Goal: Task Accomplishment & Management: Use online tool/utility

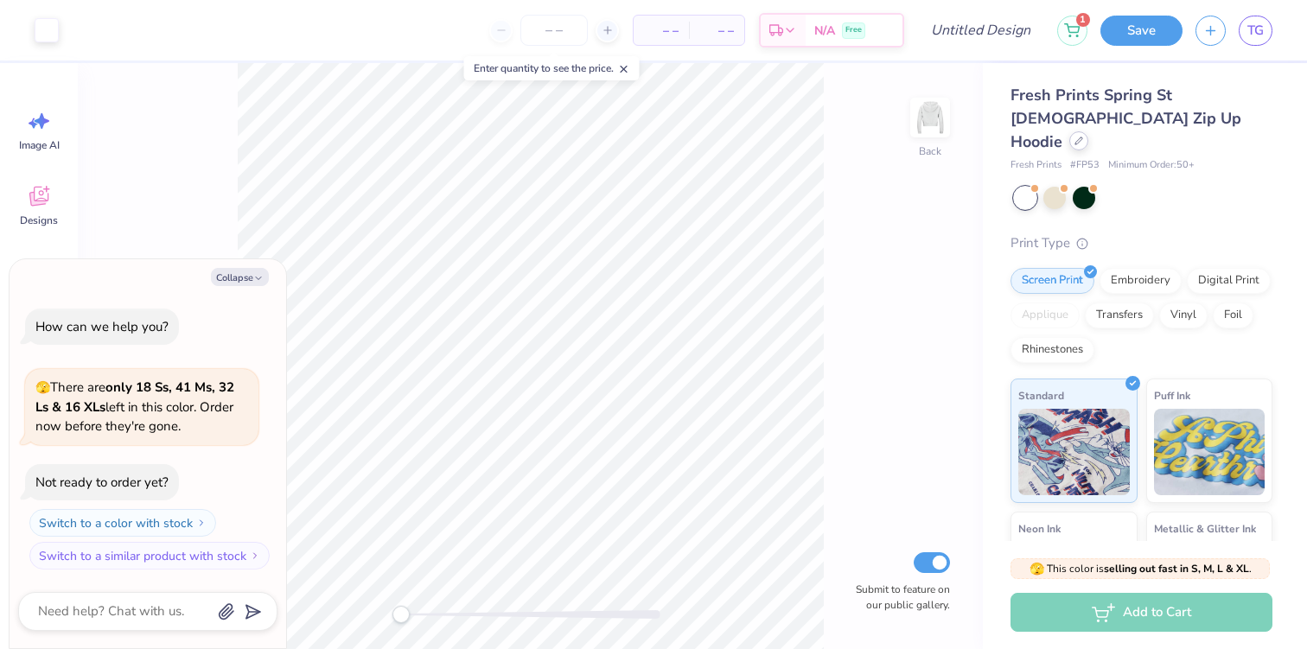
click at [1076, 131] on div at bounding box center [1078, 140] width 19 height 19
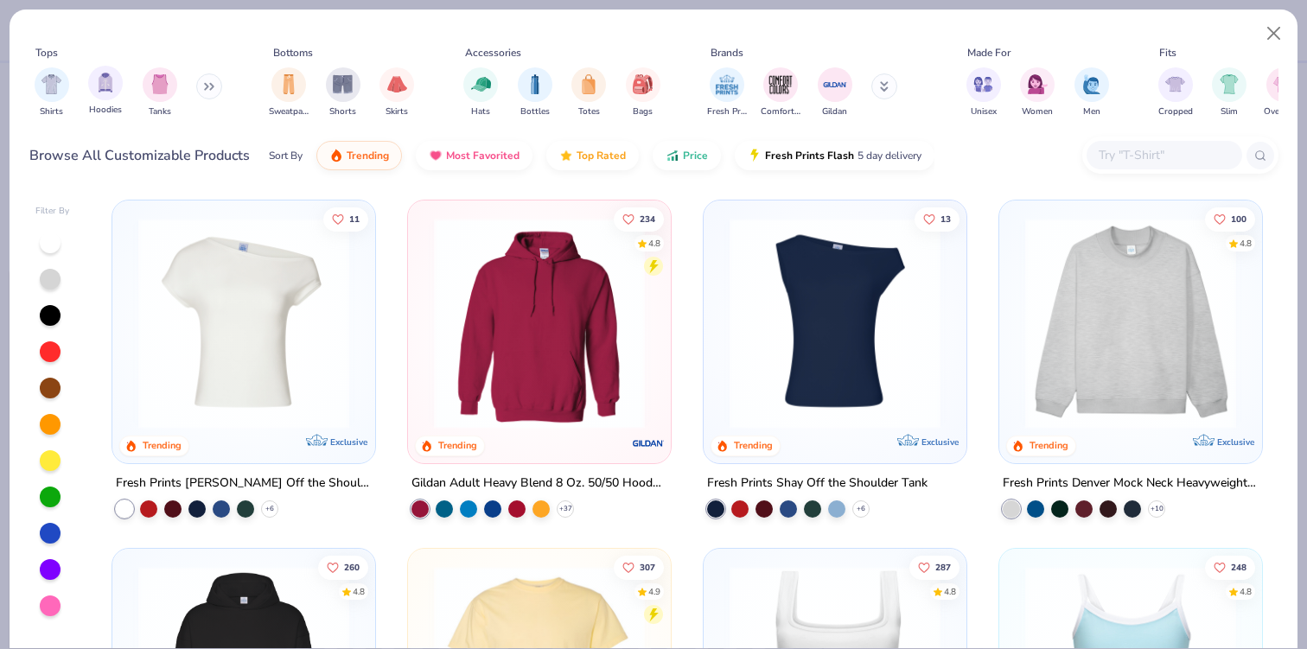
click at [105, 105] on span "Hoodies" at bounding box center [105, 110] width 33 height 13
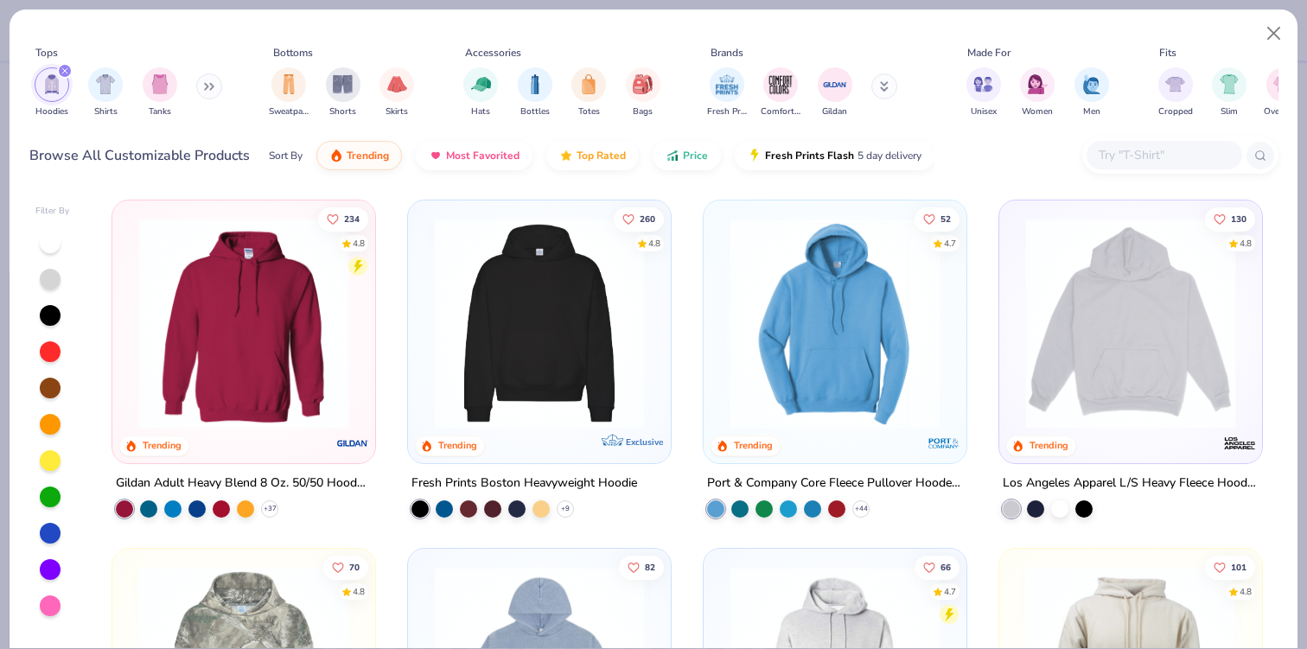
click at [522, 326] on img at bounding box center [539, 323] width 228 height 211
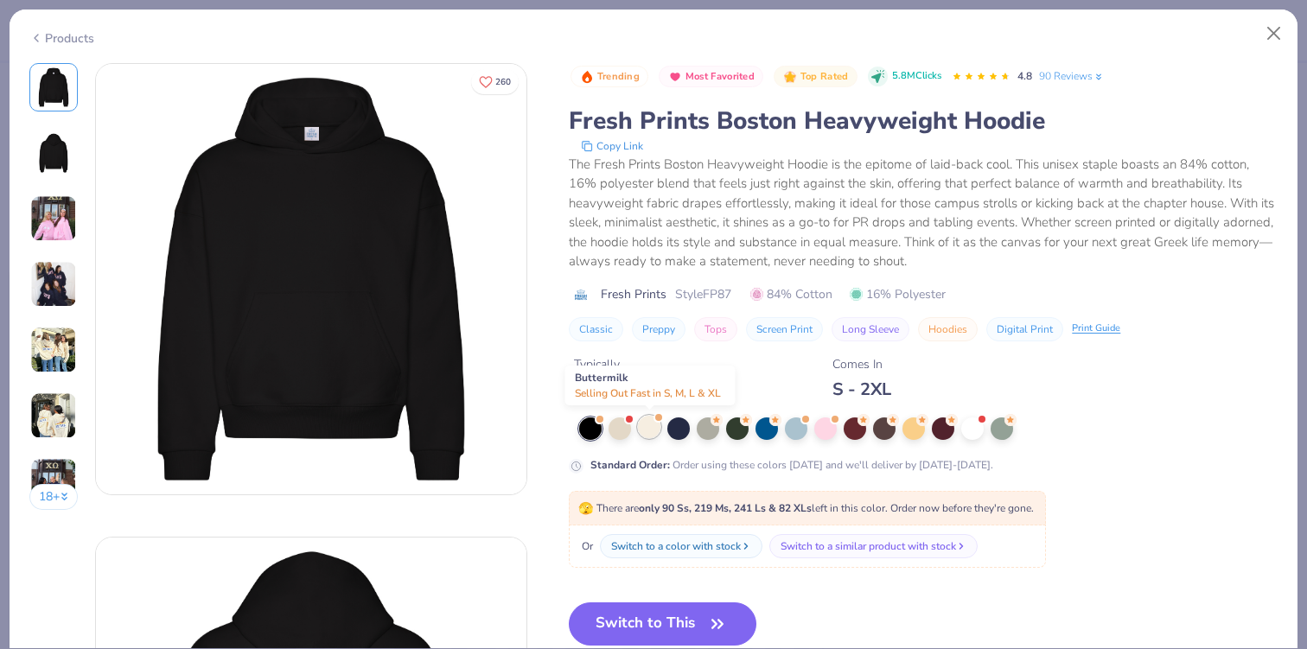
click at [652, 436] on div at bounding box center [649, 427] width 22 height 22
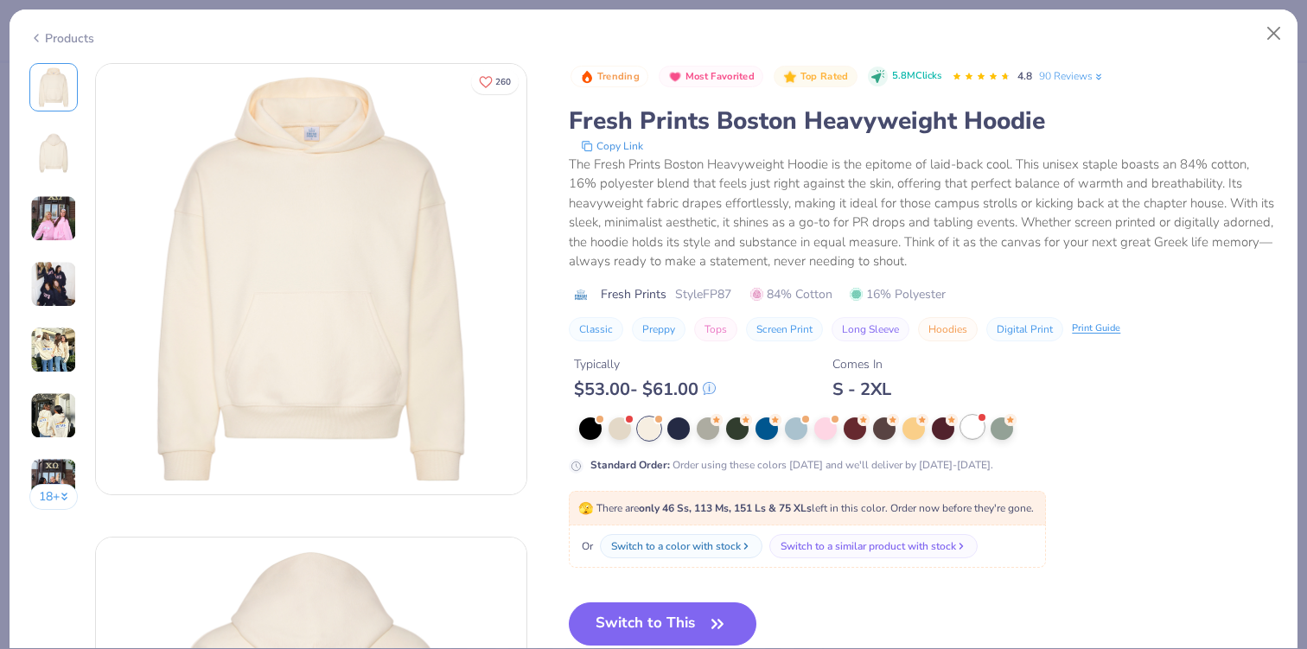
click at [976, 417] on div at bounding box center [972, 427] width 22 height 22
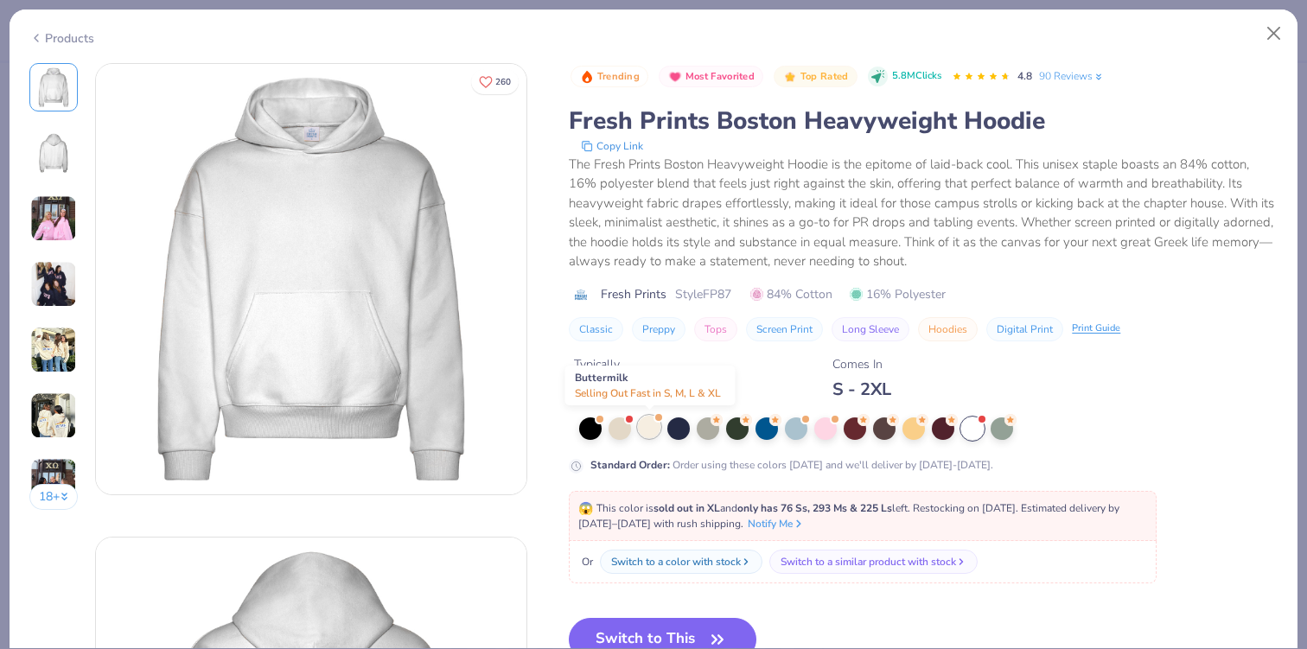
click at [652, 426] on div at bounding box center [649, 427] width 22 height 22
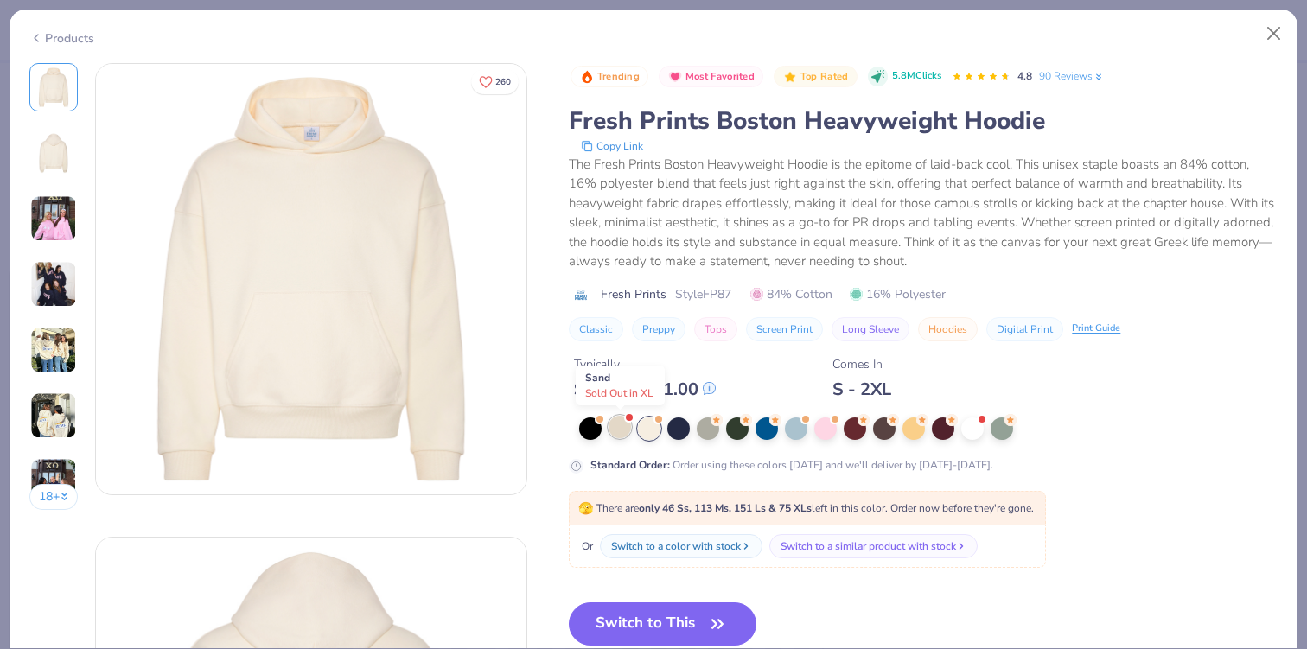
click at [614, 424] on div at bounding box center [619, 427] width 22 height 22
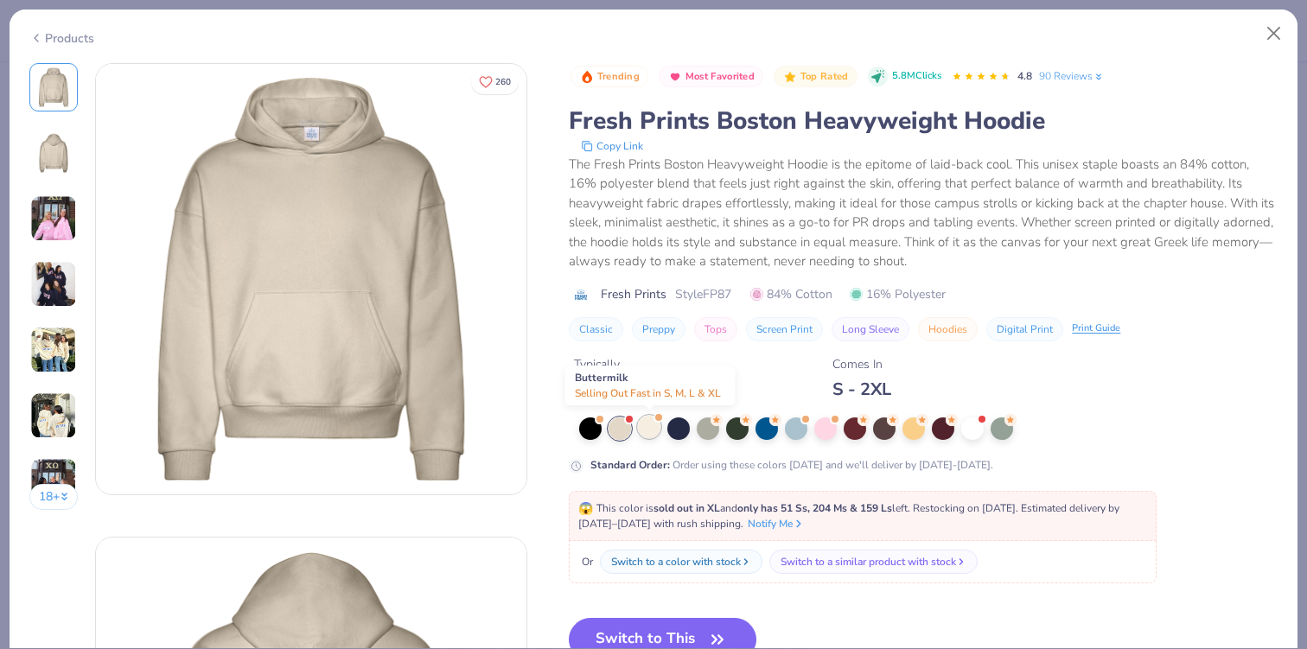
click at [649, 426] on div at bounding box center [649, 427] width 22 height 22
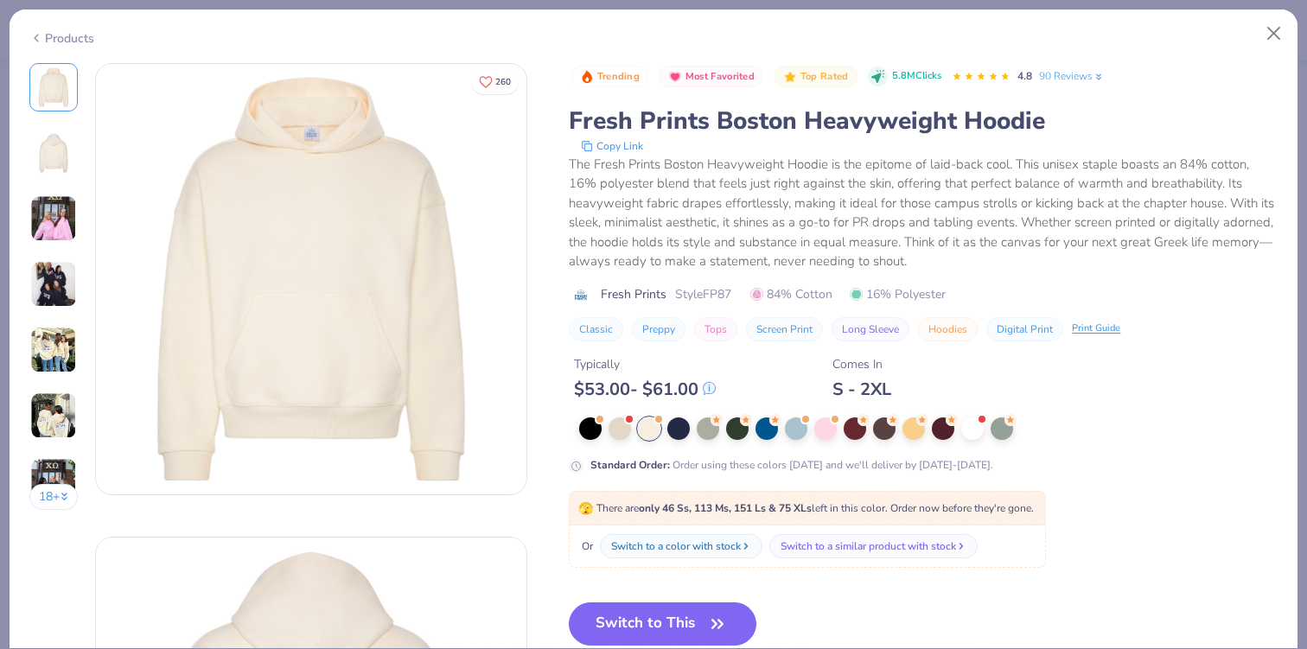
click at [55, 421] on img at bounding box center [53, 415] width 47 height 47
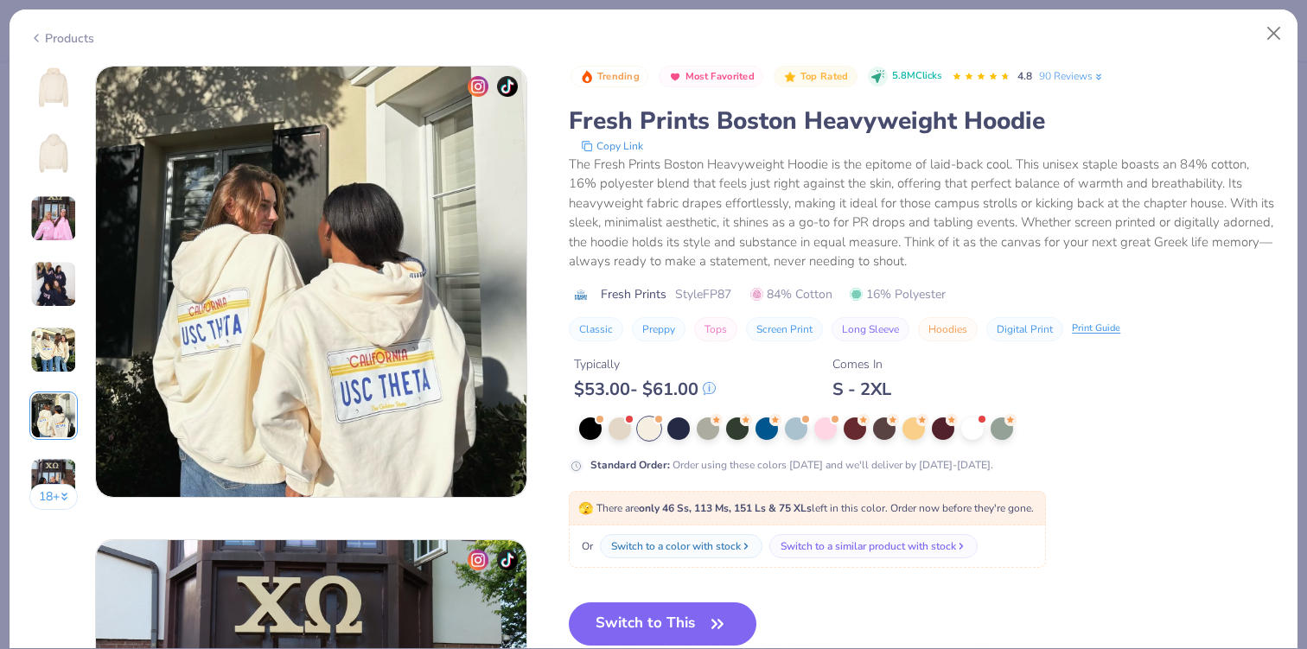
scroll to position [2368, 0]
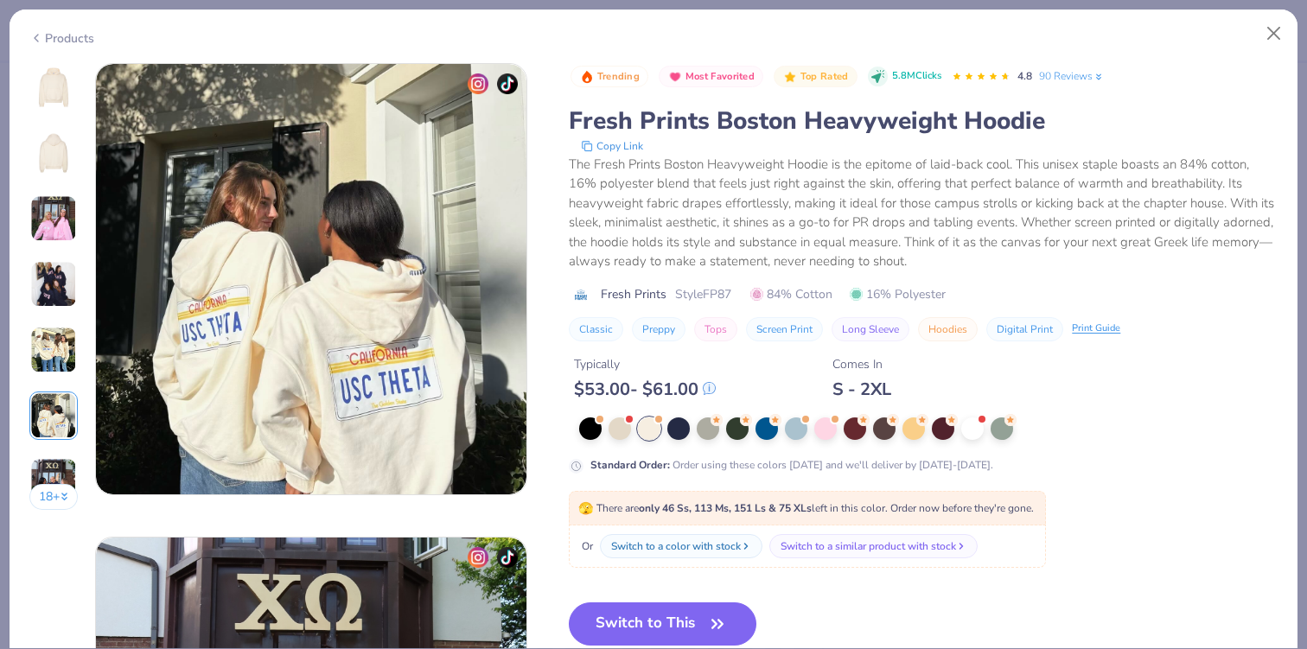
click at [57, 352] on img at bounding box center [53, 350] width 47 height 47
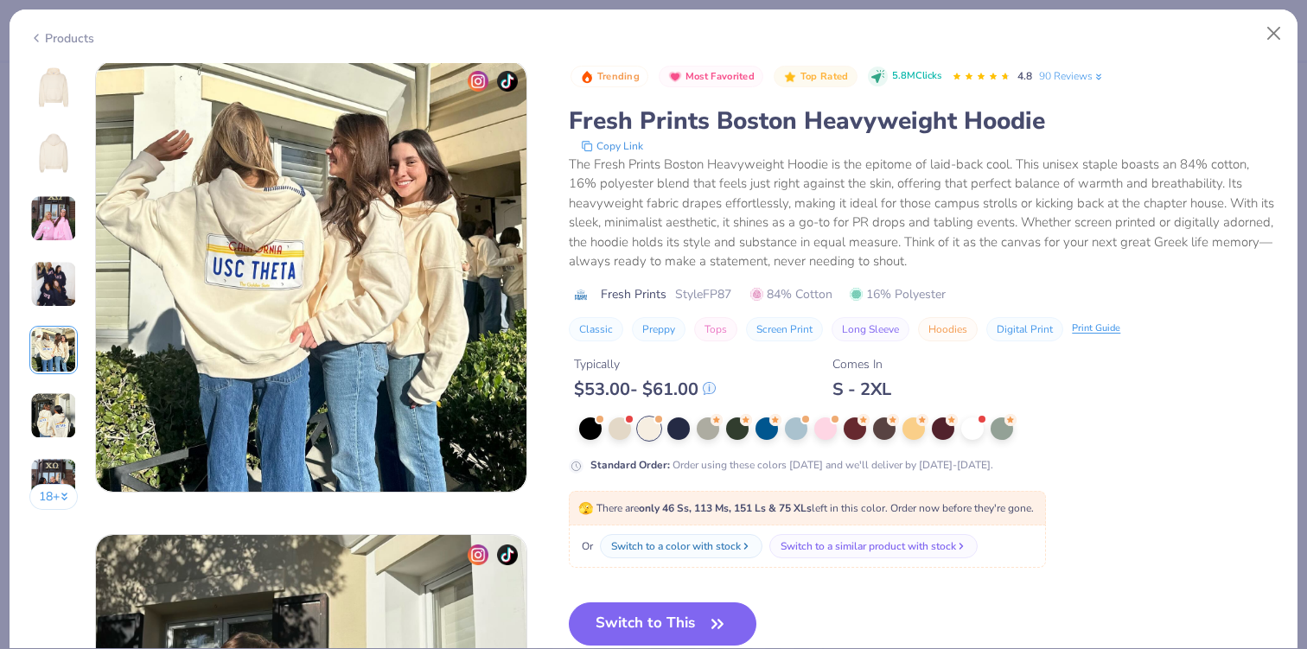
scroll to position [1894, 0]
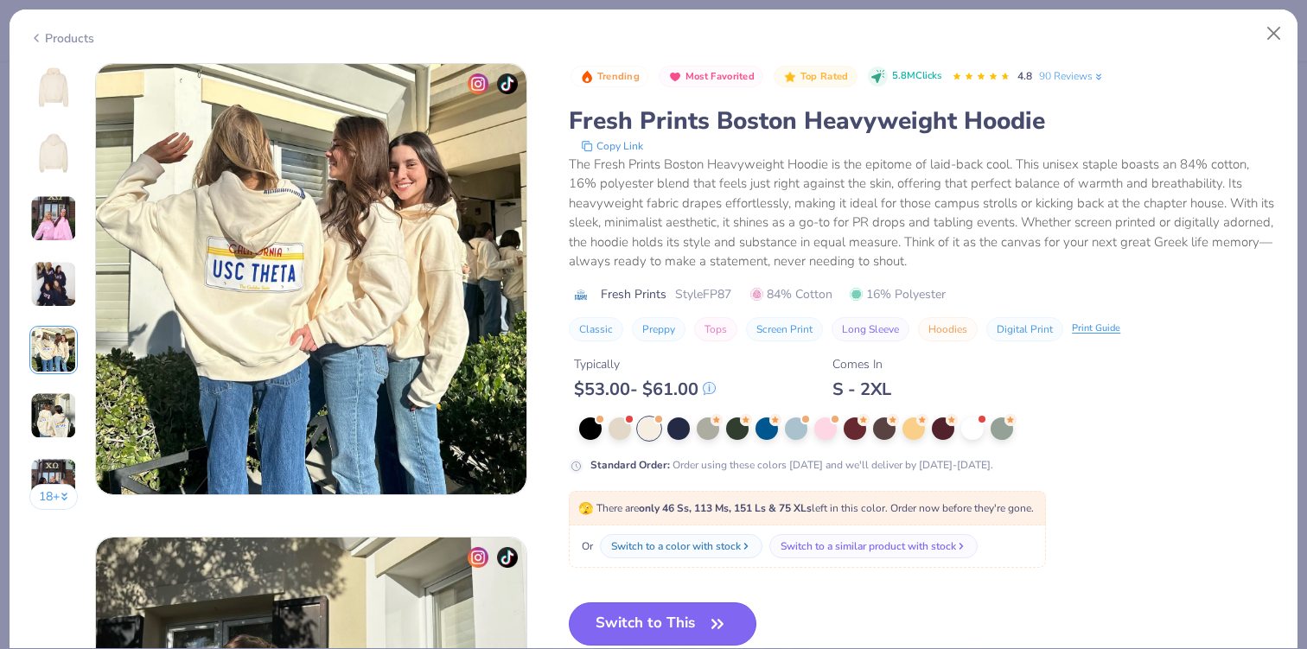
click at [642, 624] on button "Switch to This" at bounding box center [663, 623] width 188 height 43
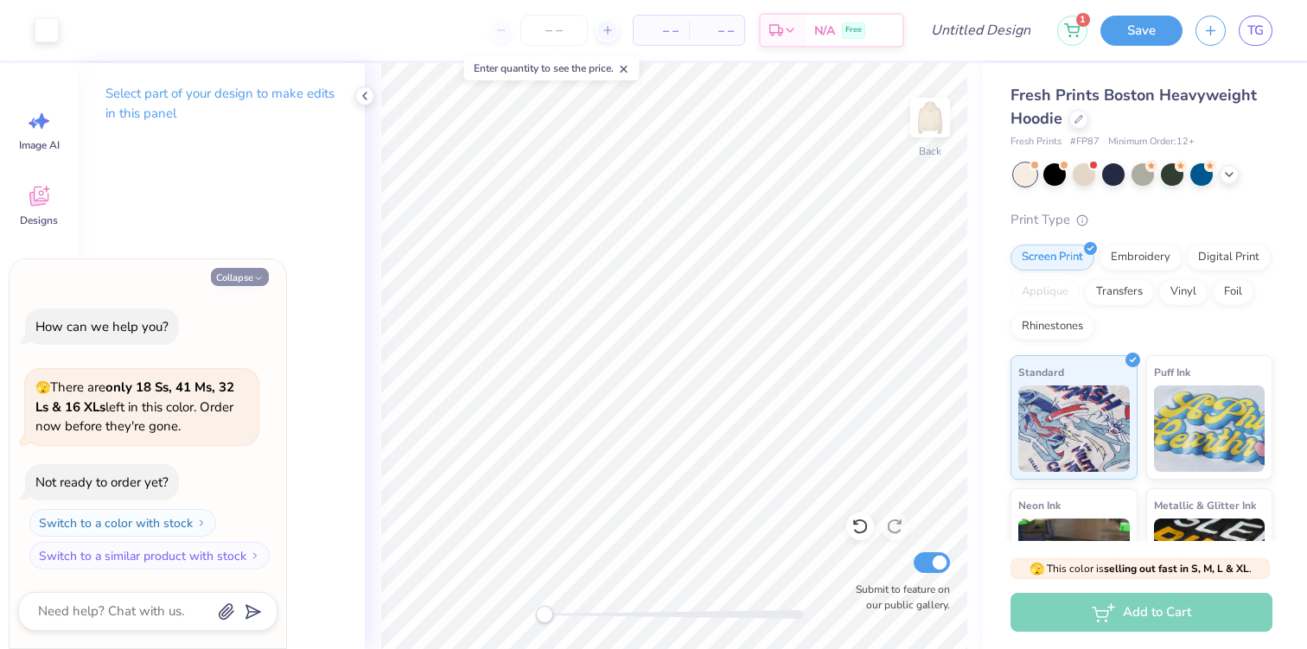
click at [249, 275] on button "Collapse" at bounding box center [240, 277] width 58 height 18
type textarea "x"
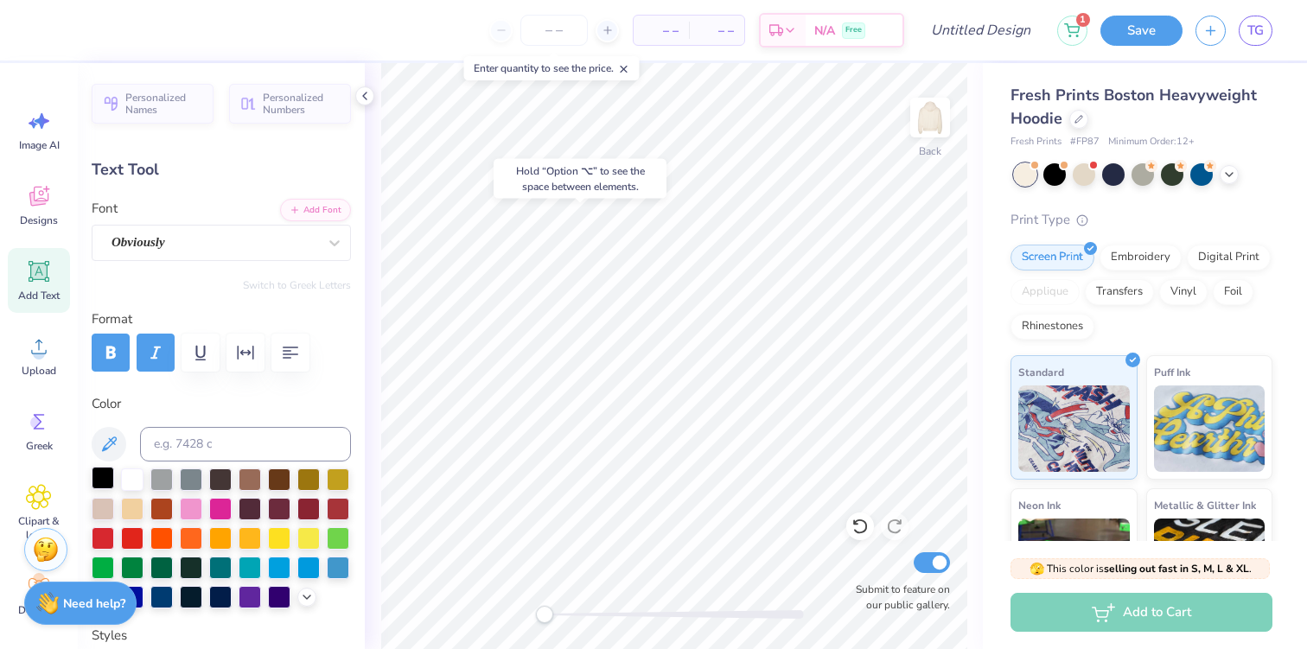
click at [108, 478] on div at bounding box center [103, 478] width 22 height 22
type textarea "zeta"
type input "3.50"
type input "0.93"
type input "2.89"
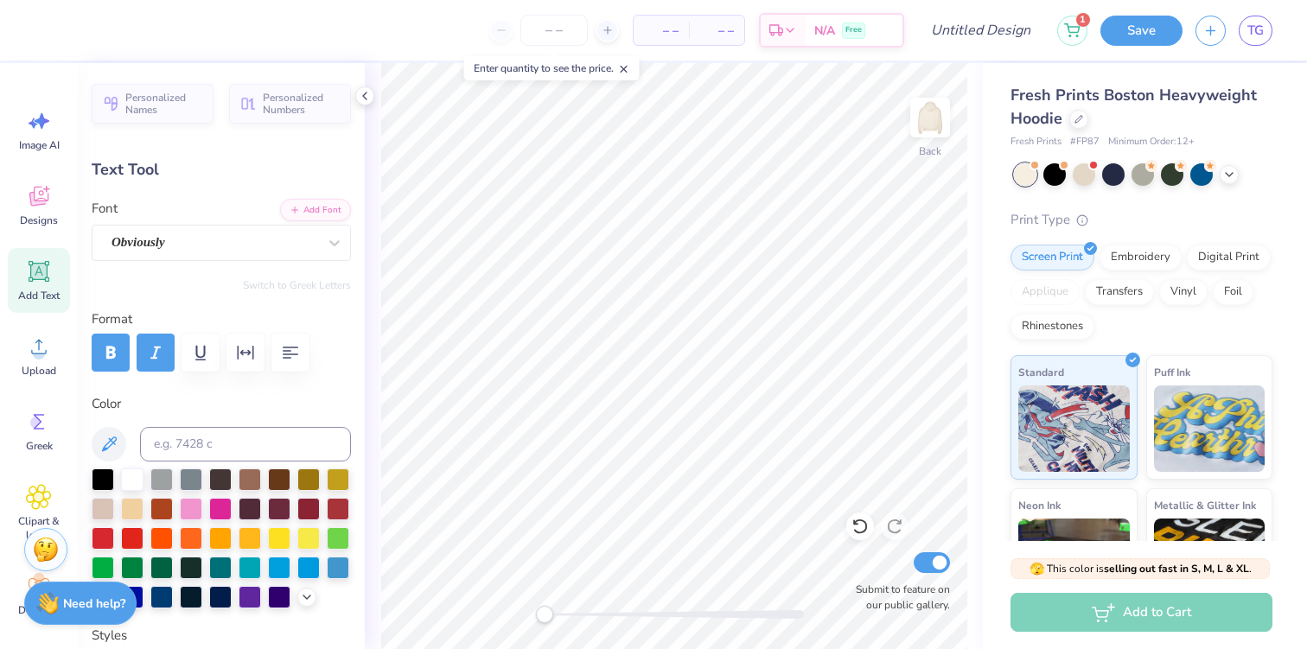
scroll to position [0, 2]
type textarea "tau alpha"
click at [108, 474] on div at bounding box center [103, 478] width 22 height 22
type input "2.56"
type input "0.74"
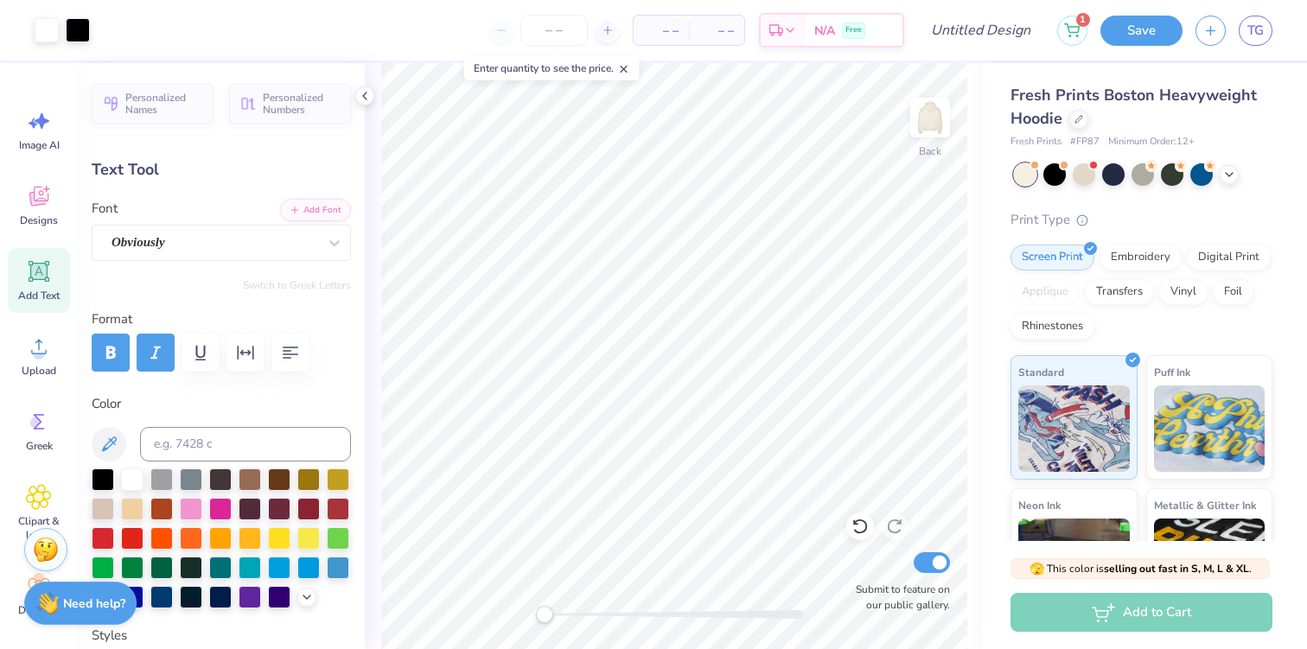
type input "2.24"
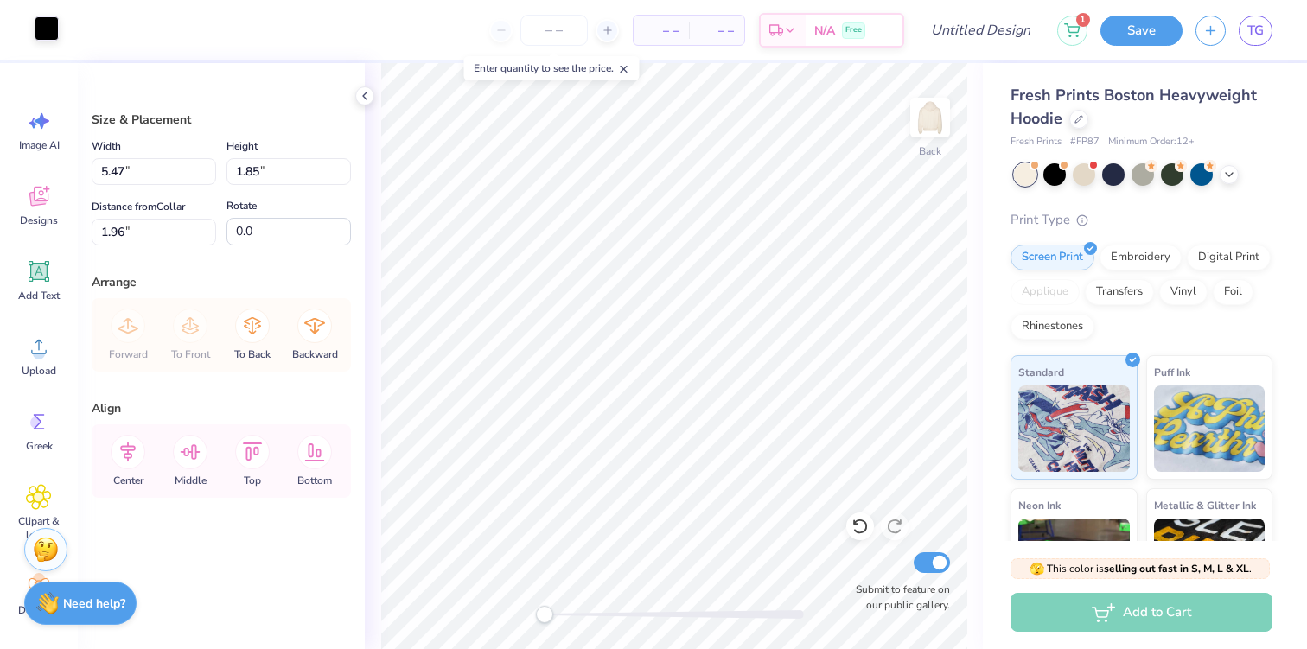
click at [44, 35] on div at bounding box center [47, 28] width 24 height 24
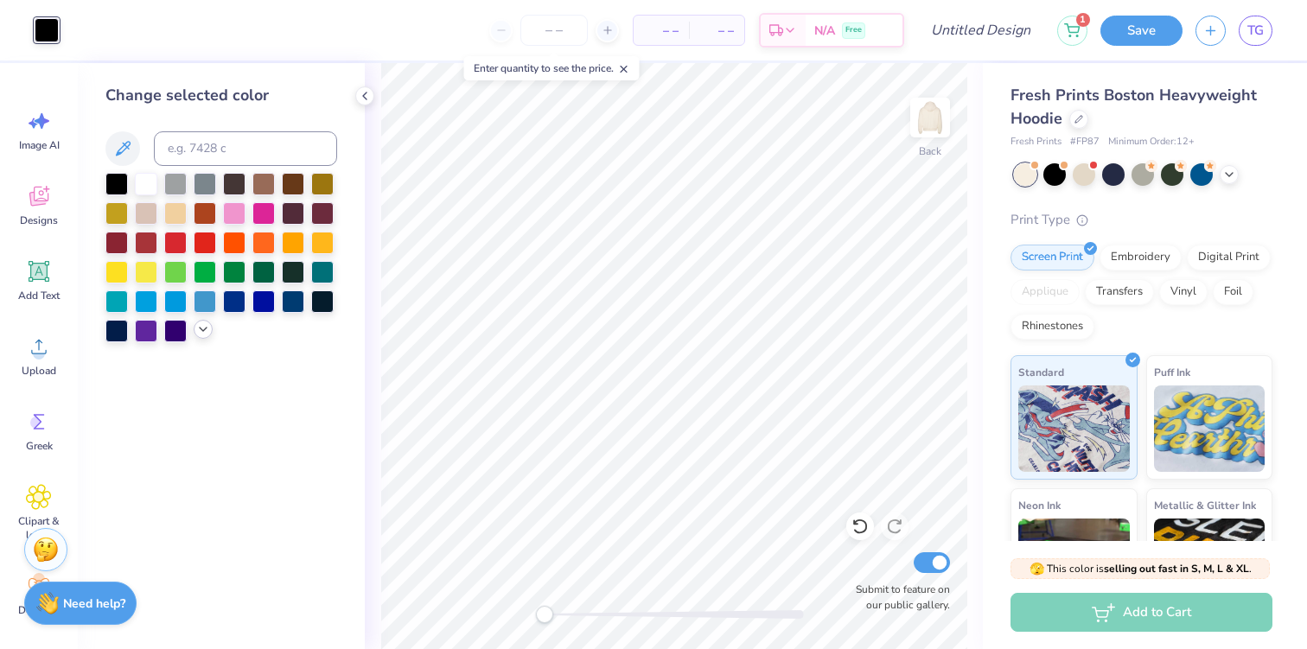
click at [201, 334] on icon at bounding box center [203, 329] width 14 height 14
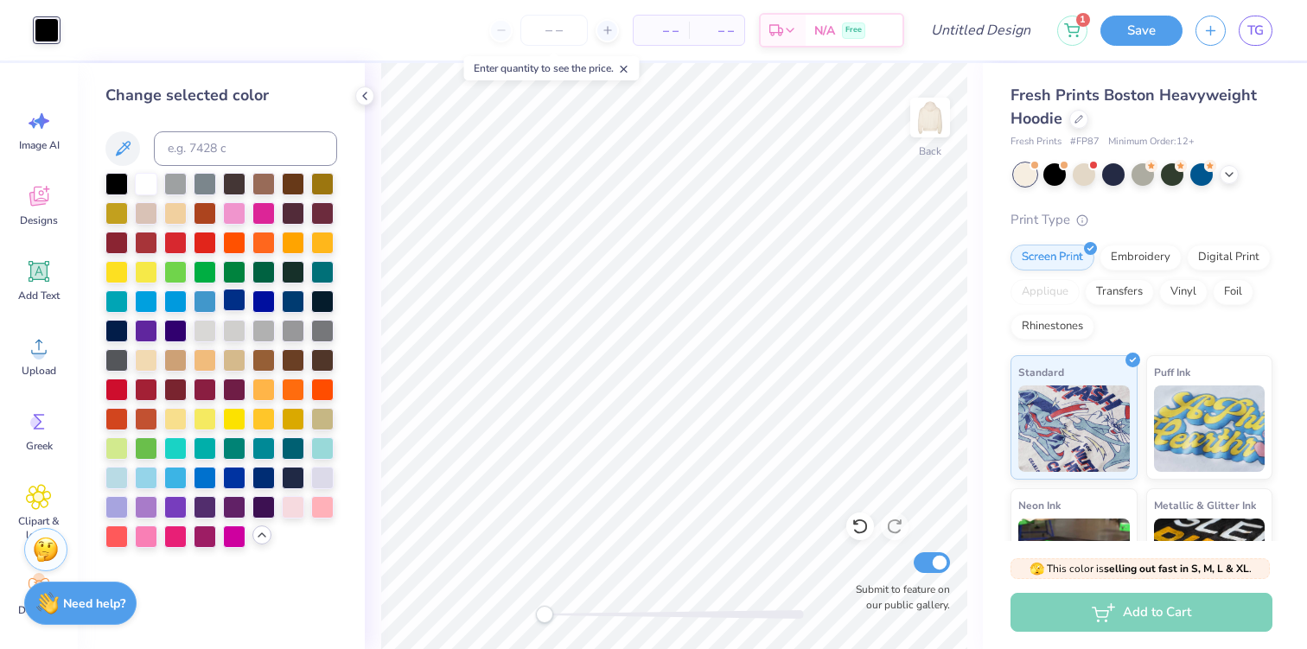
click at [236, 302] on div at bounding box center [234, 300] width 22 height 22
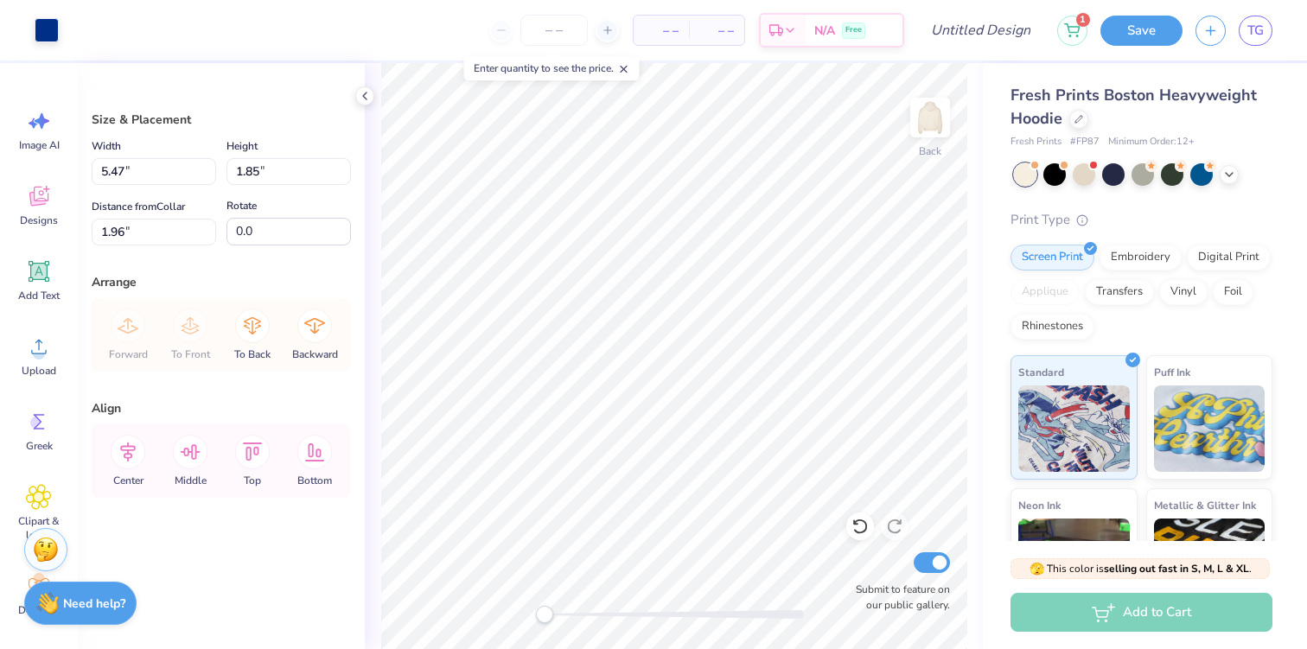
type input "3.00"
type input "2.85"
type input "1.28"
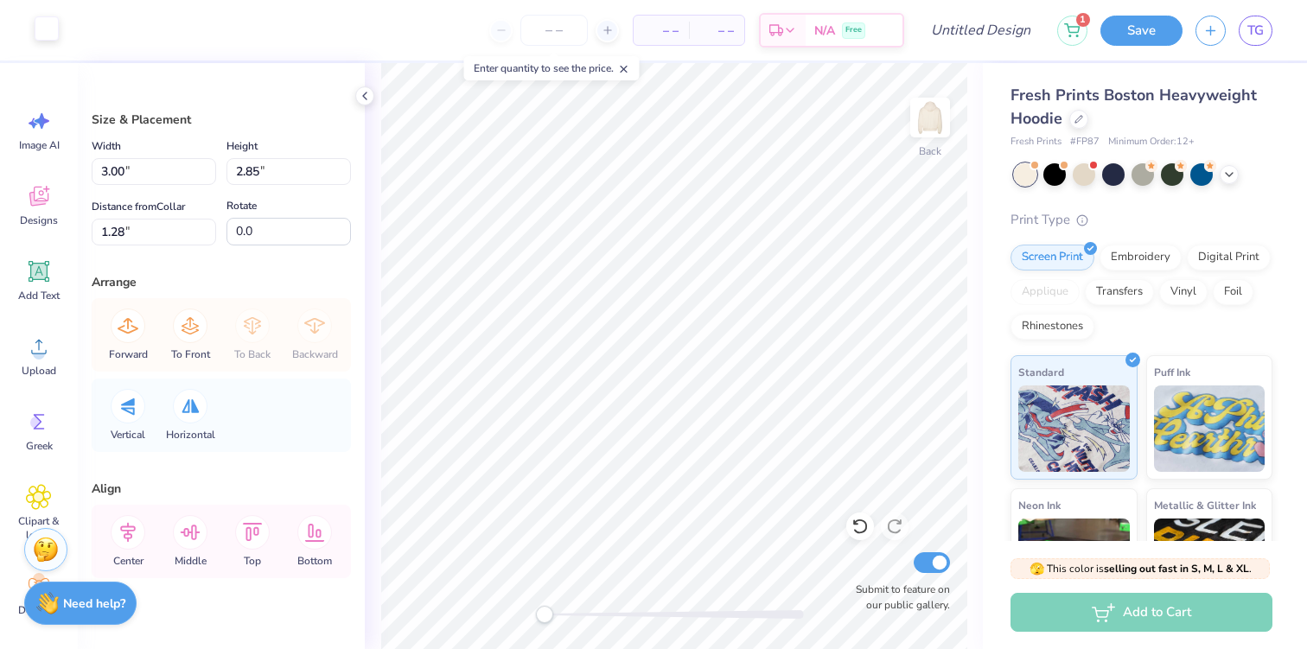
click at [48, 28] on div at bounding box center [47, 28] width 24 height 24
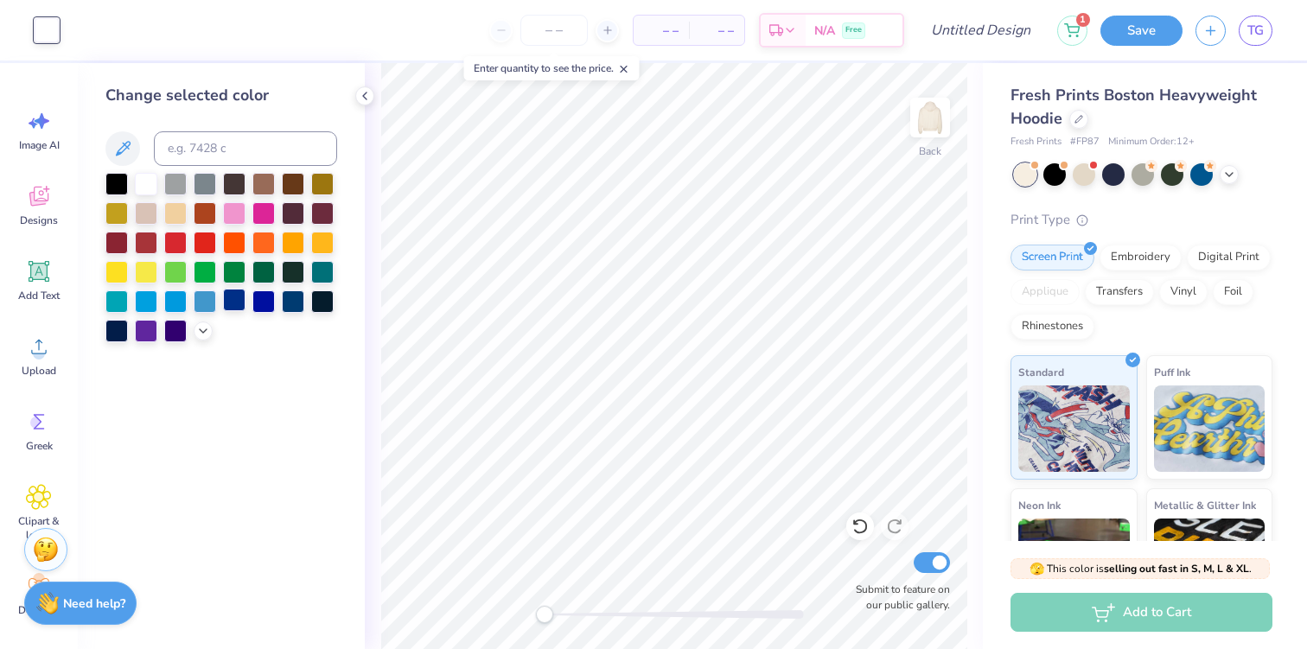
click at [237, 298] on div at bounding box center [234, 300] width 22 height 22
click at [286, 300] on div at bounding box center [293, 300] width 22 height 22
click at [264, 300] on div at bounding box center [263, 300] width 22 height 22
click at [238, 301] on div at bounding box center [234, 300] width 22 height 22
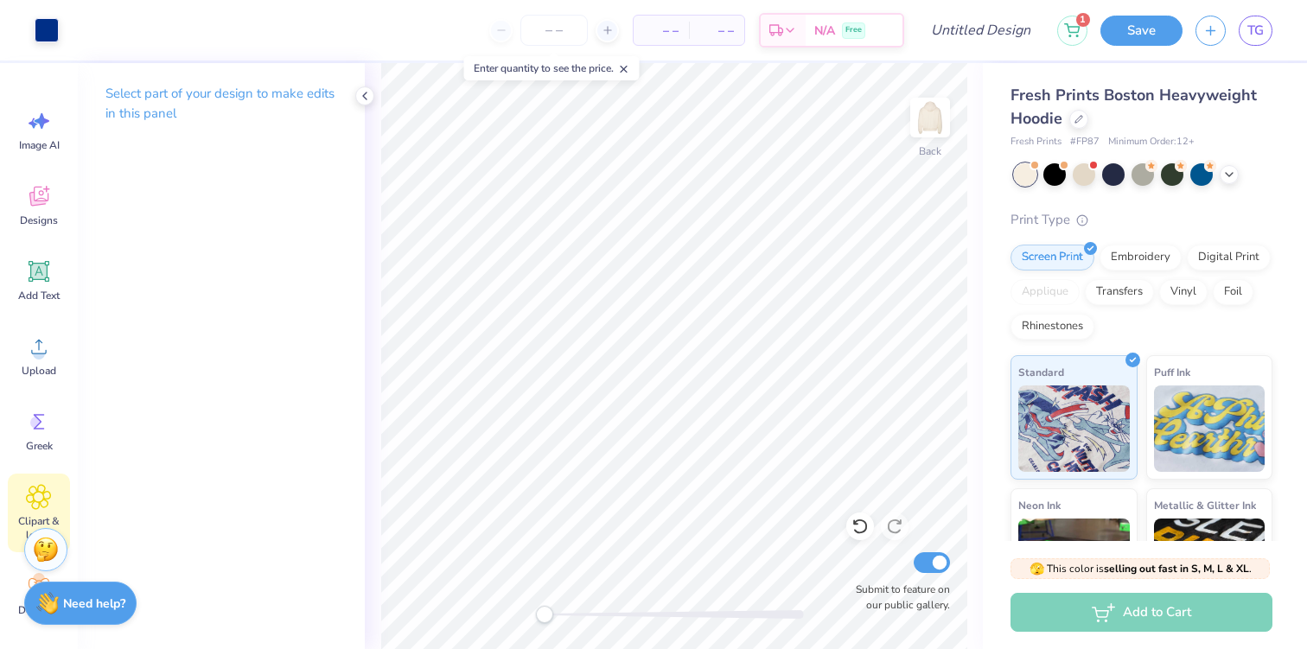
click at [32, 489] on icon at bounding box center [38, 497] width 25 height 26
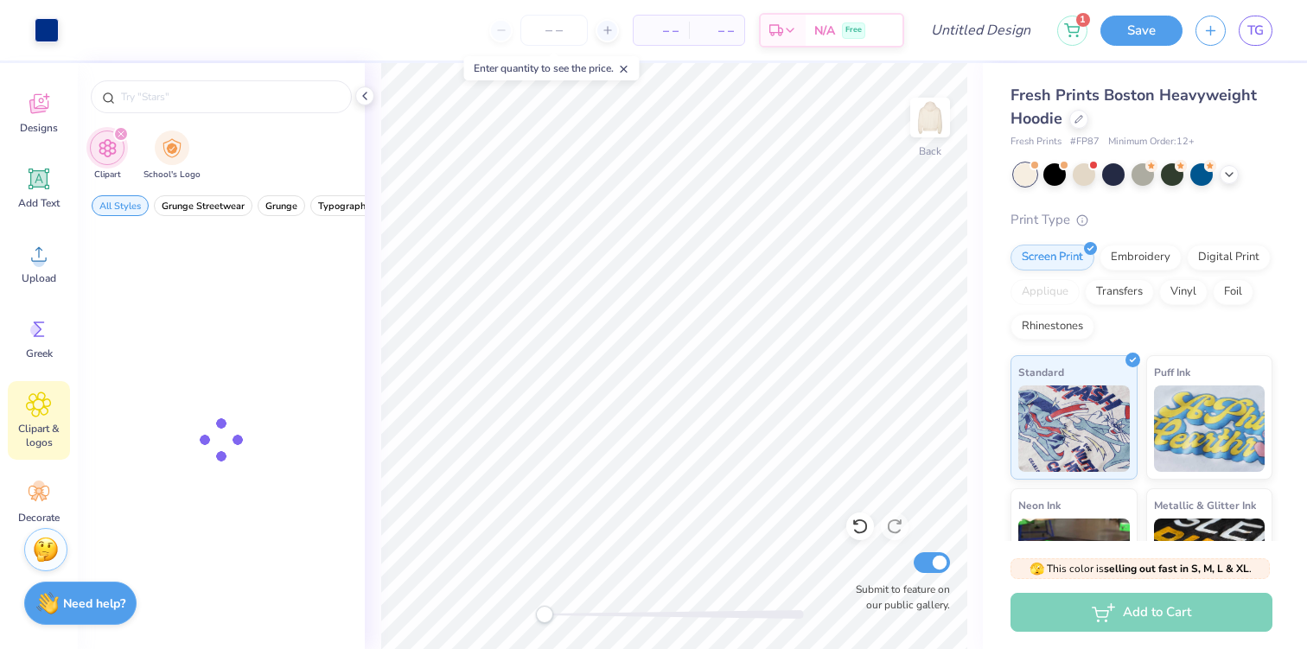
scroll to position [108, 0]
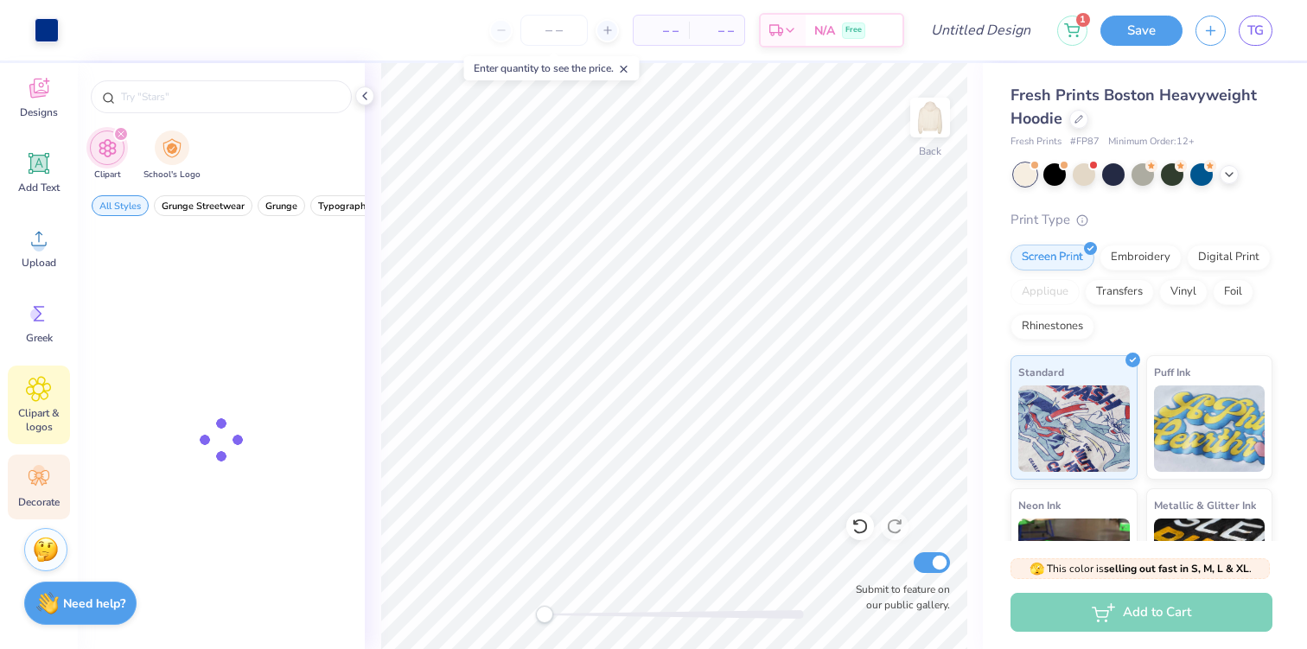
click at [30, 455] on div "Decorate" at bounding box center [39, 487] width 62 height 65
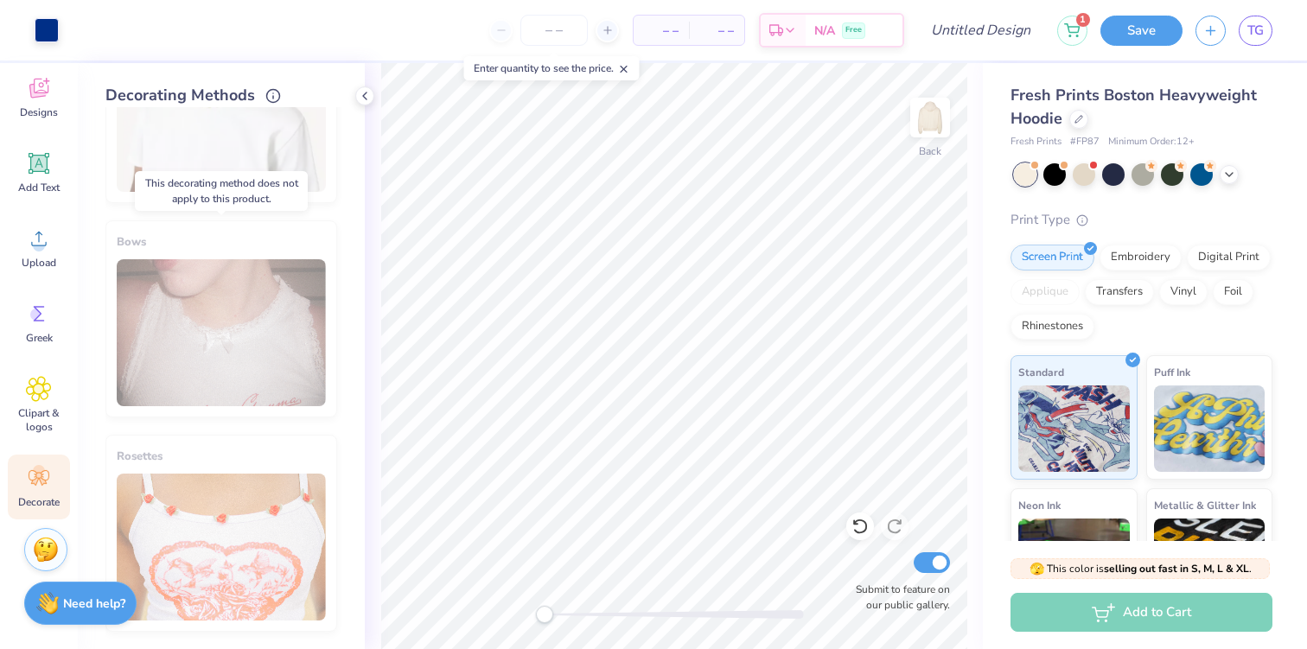
scroll to position [0, 0]
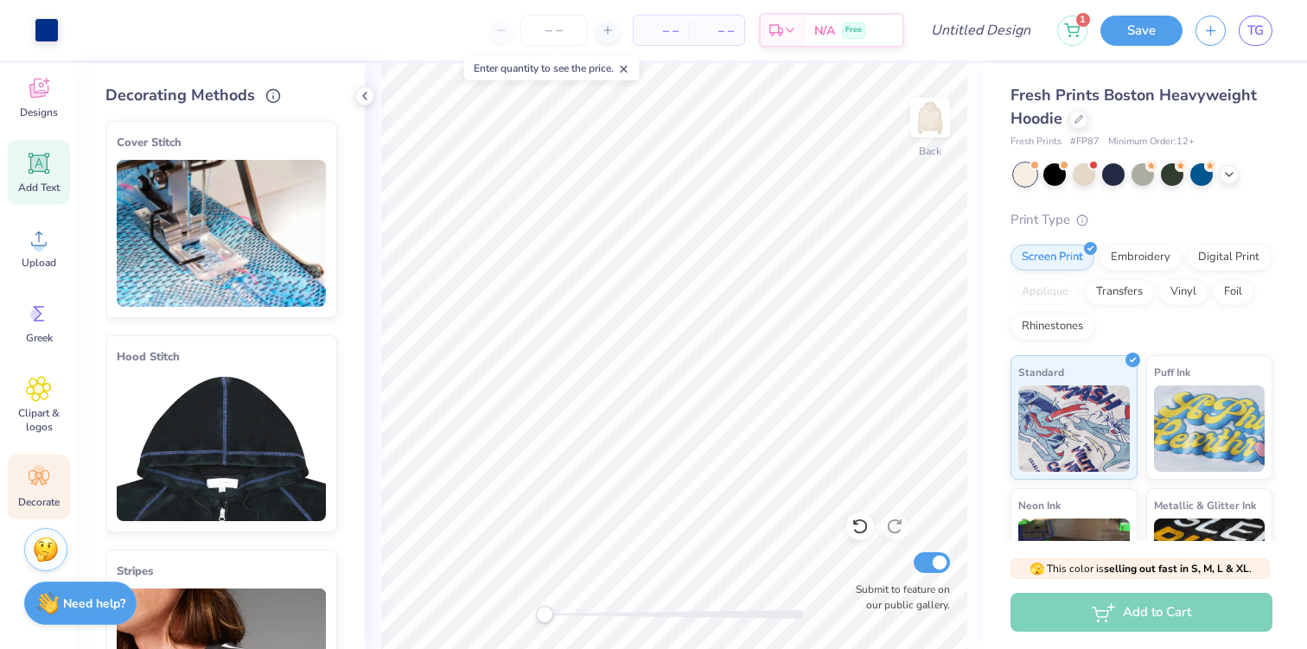
click at [39, 157] on icon at bounding box center [39, 164] width 16 height 16
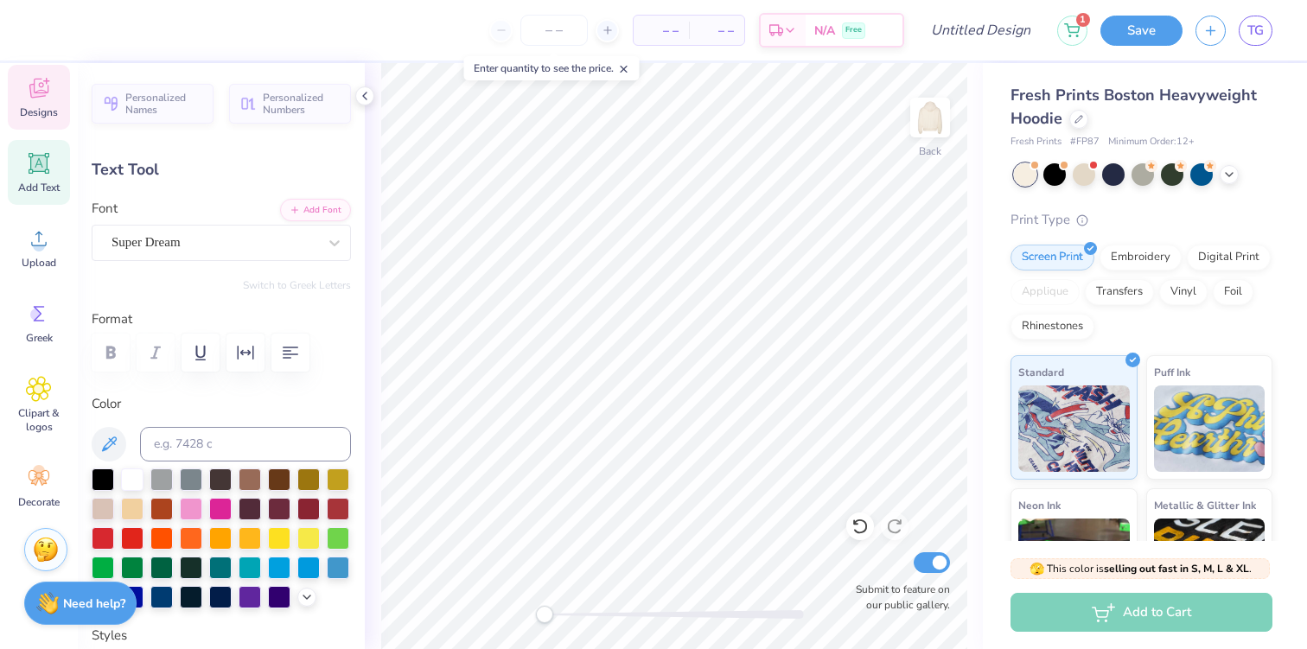
click at [37, 99] on icon at bounding box center [39, 88] width 26 height 26
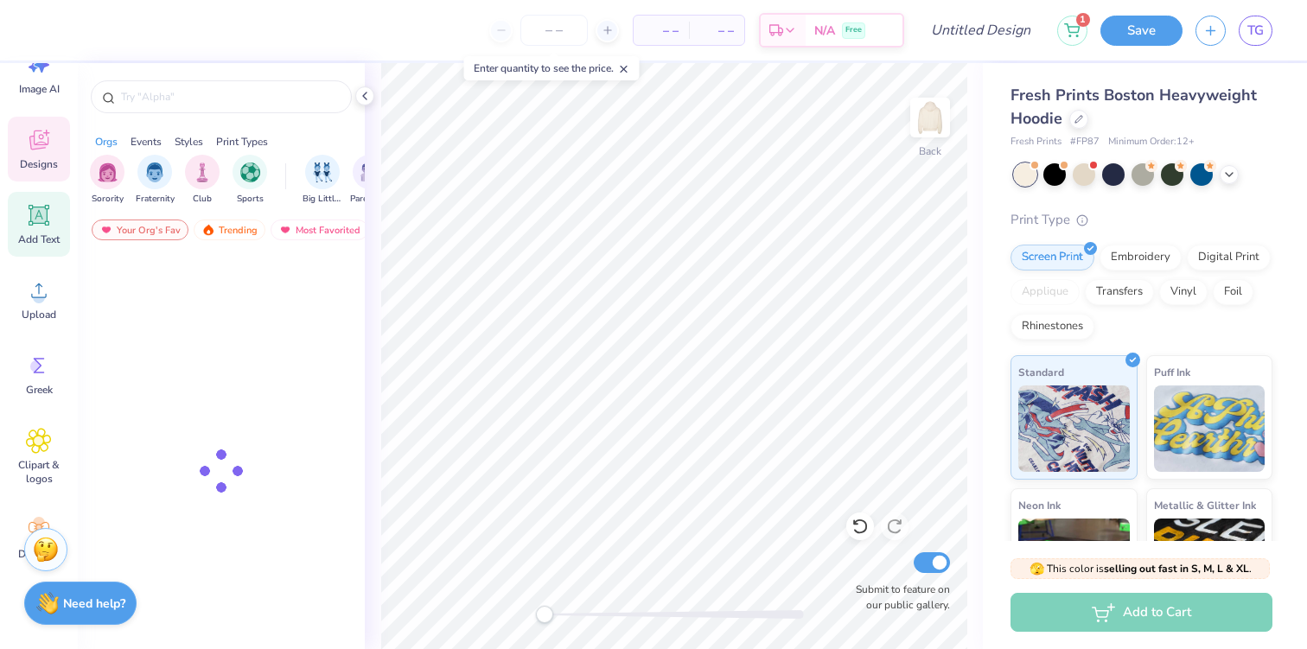
scroll to position [3, 0]
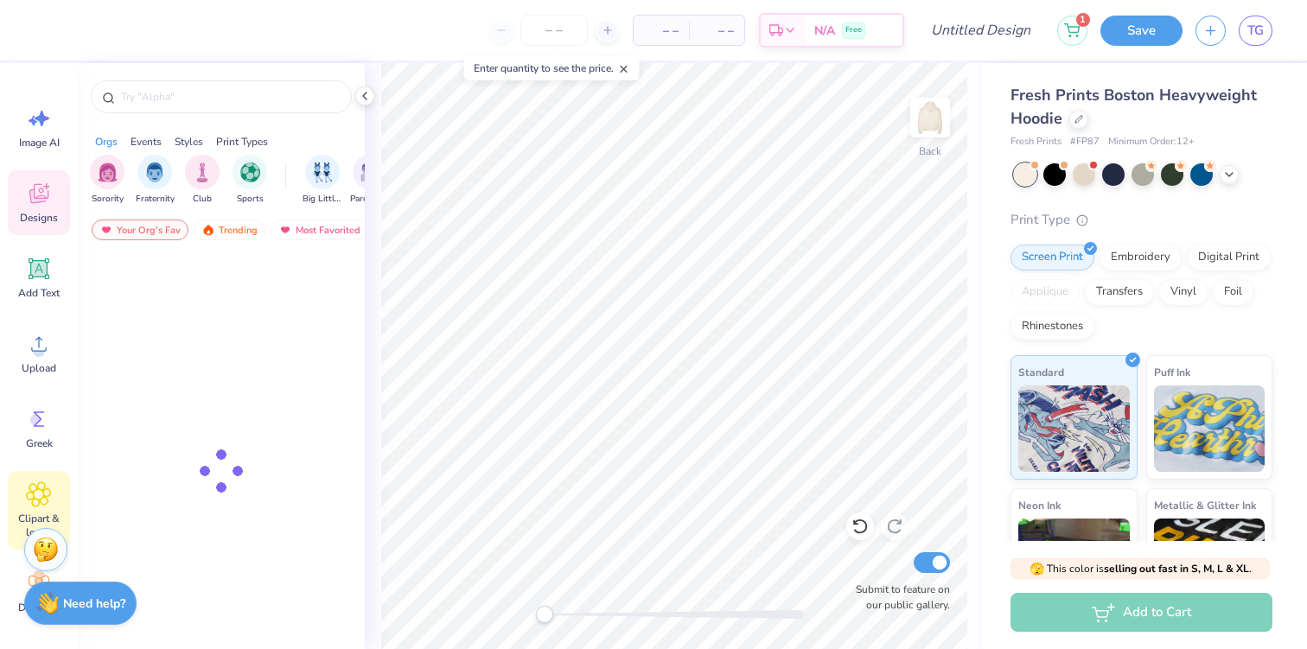
click at [31, 498] on icon at bounding box center [38, 494] width 25 height 26
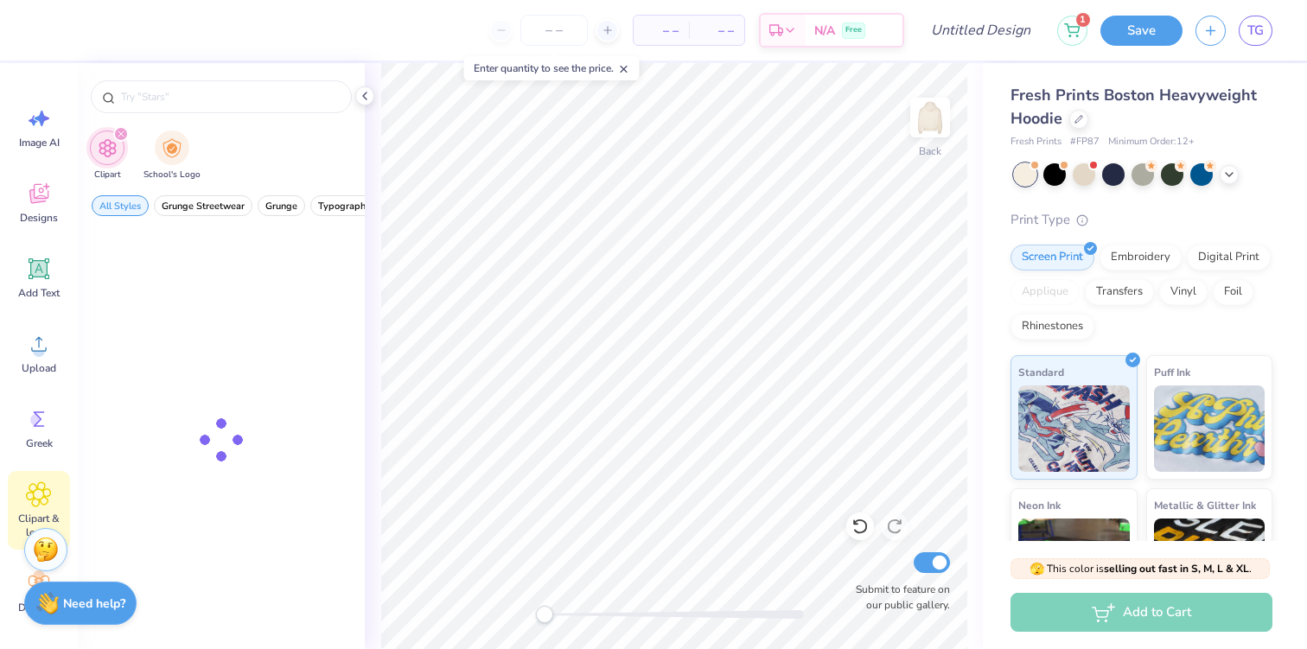
click at [122, 130] on div "filter for Clipart" at bounding box center [121, 134] width 16 height 16
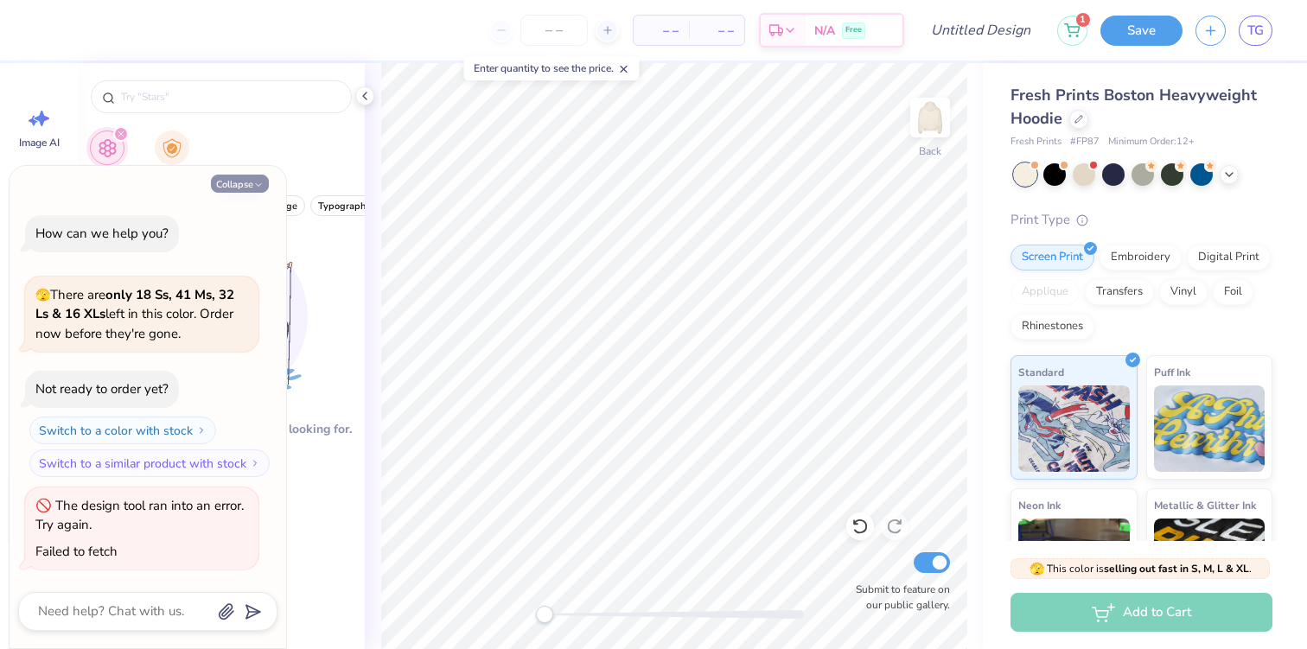
click at [259, 184] on polyline "button" at bounding box center [258, 185] width 5 height 3
type textarea "x"
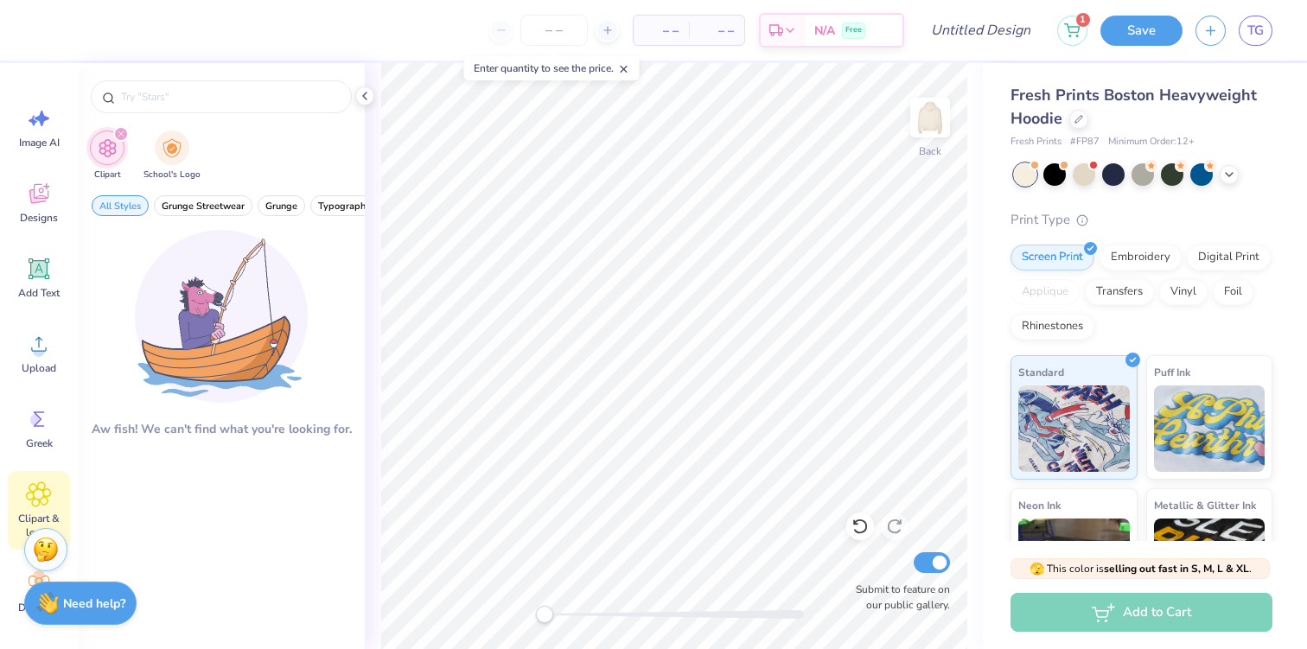
click at [118, 136] on icon "filter for Clipart" at bounding box center [120, 133] width 5 height 5
click at [151, 92] on input "text" at bounding box center [229, 96] width 221 height 17
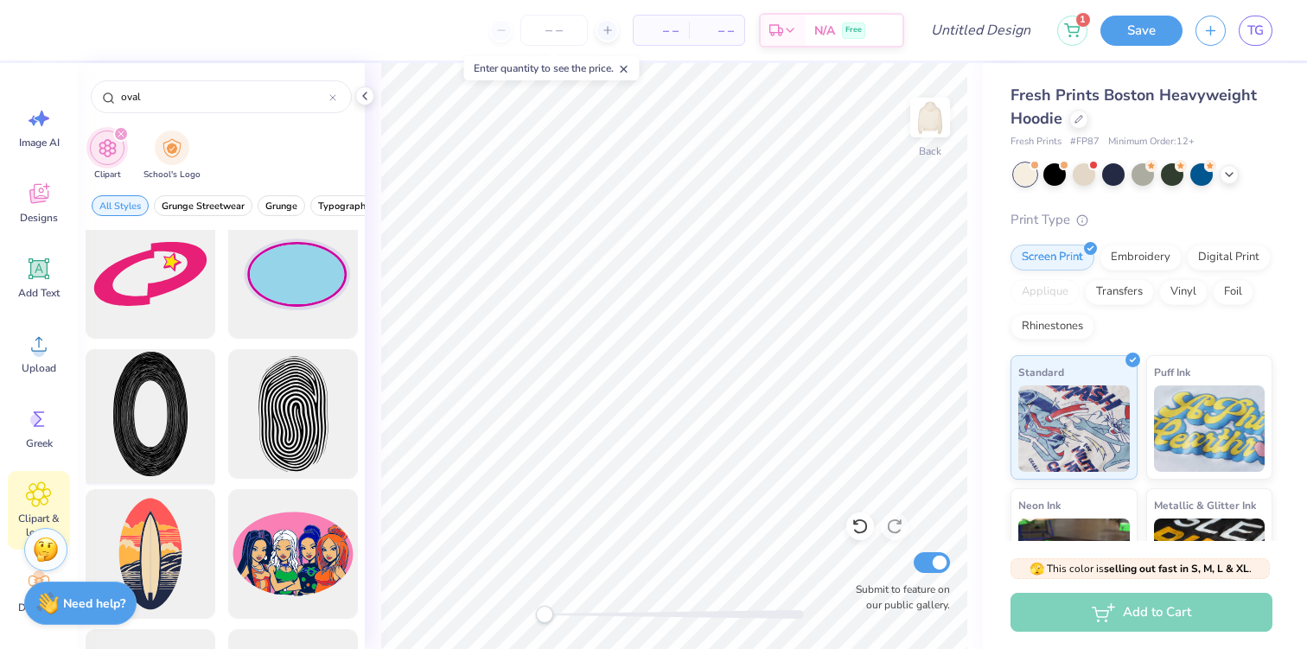
scroll to position [0, 0]
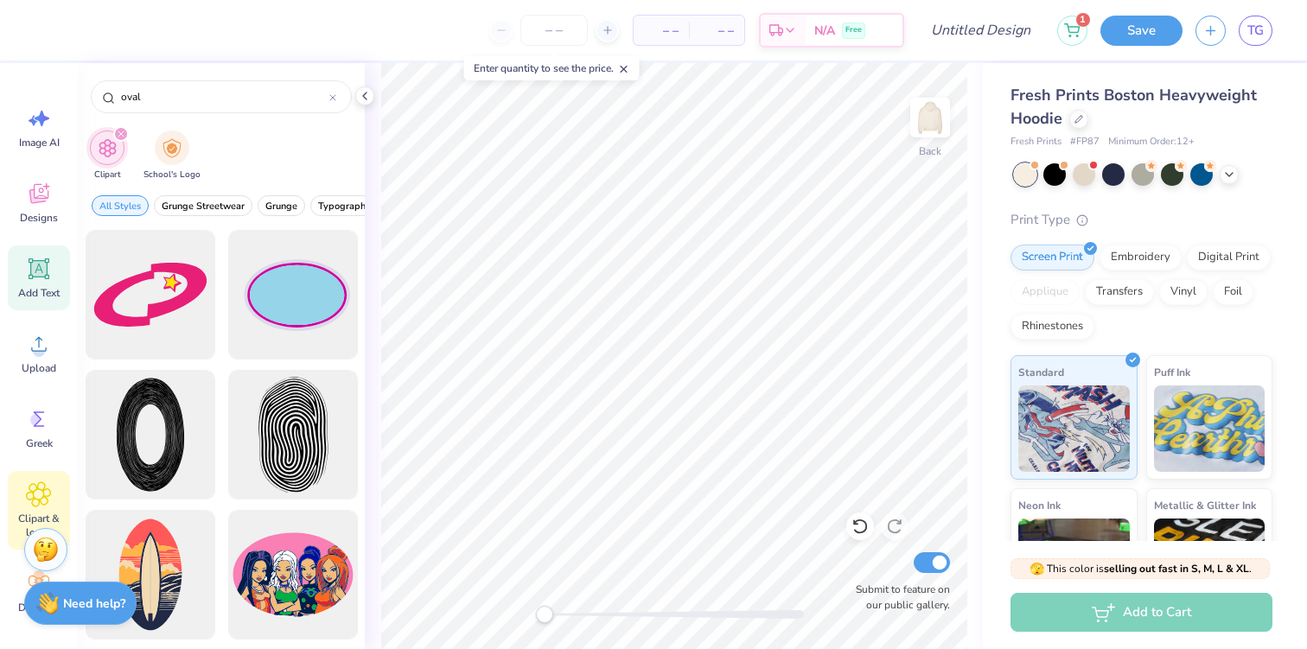
type input "oval"
click at [43, 287] on span "Add Text" at bounding box center [38, 293] width 41 height 14
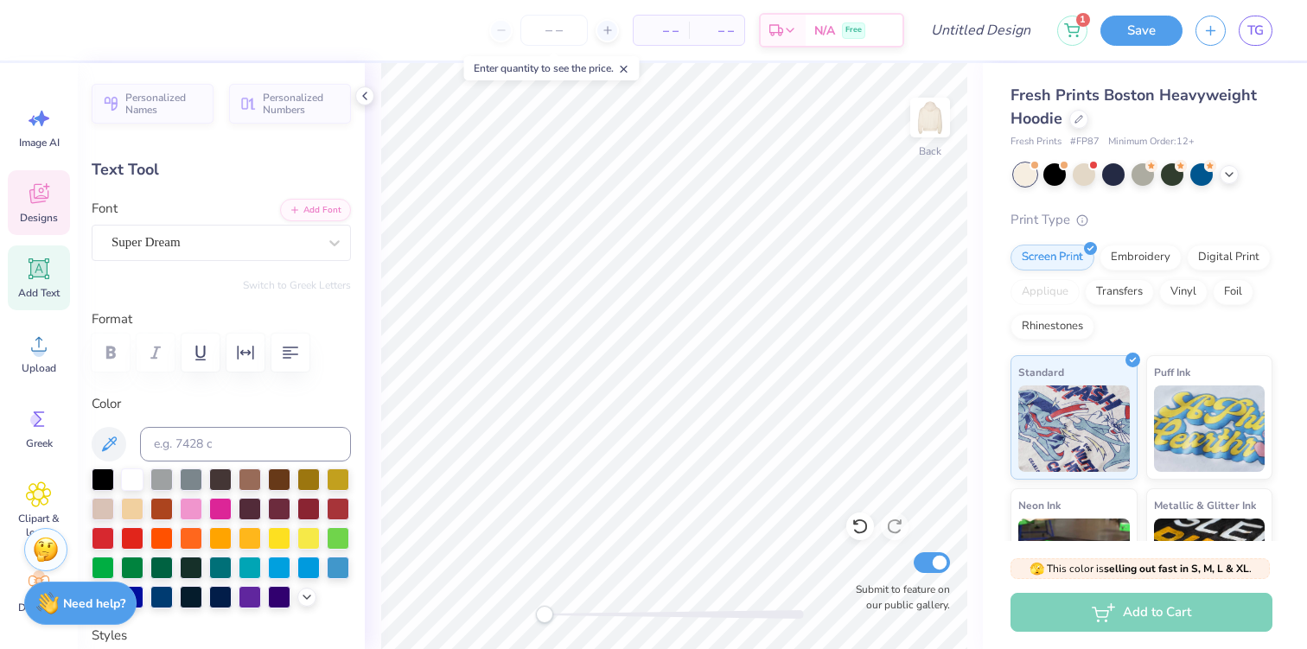
click at [48, 197] on icon at bounding box center [38, 194] width 19 height 20
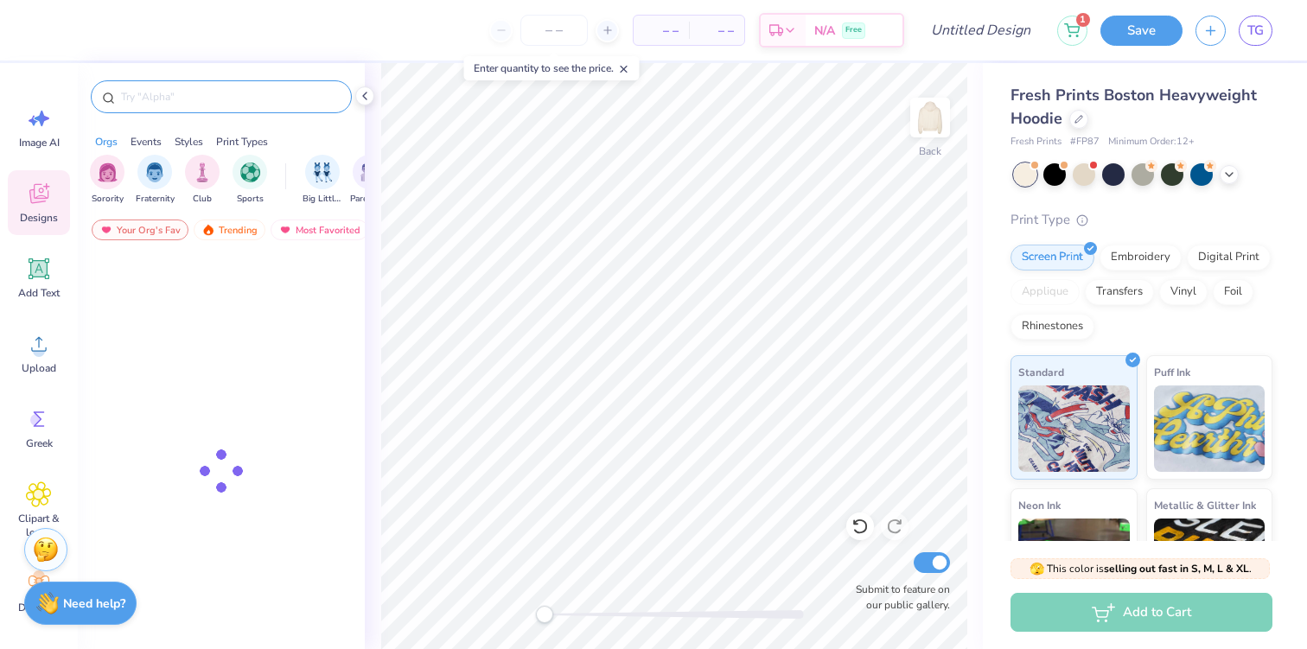
click at [171, 99] on input "text" at bounding box center [229, 96] width 221 height 17
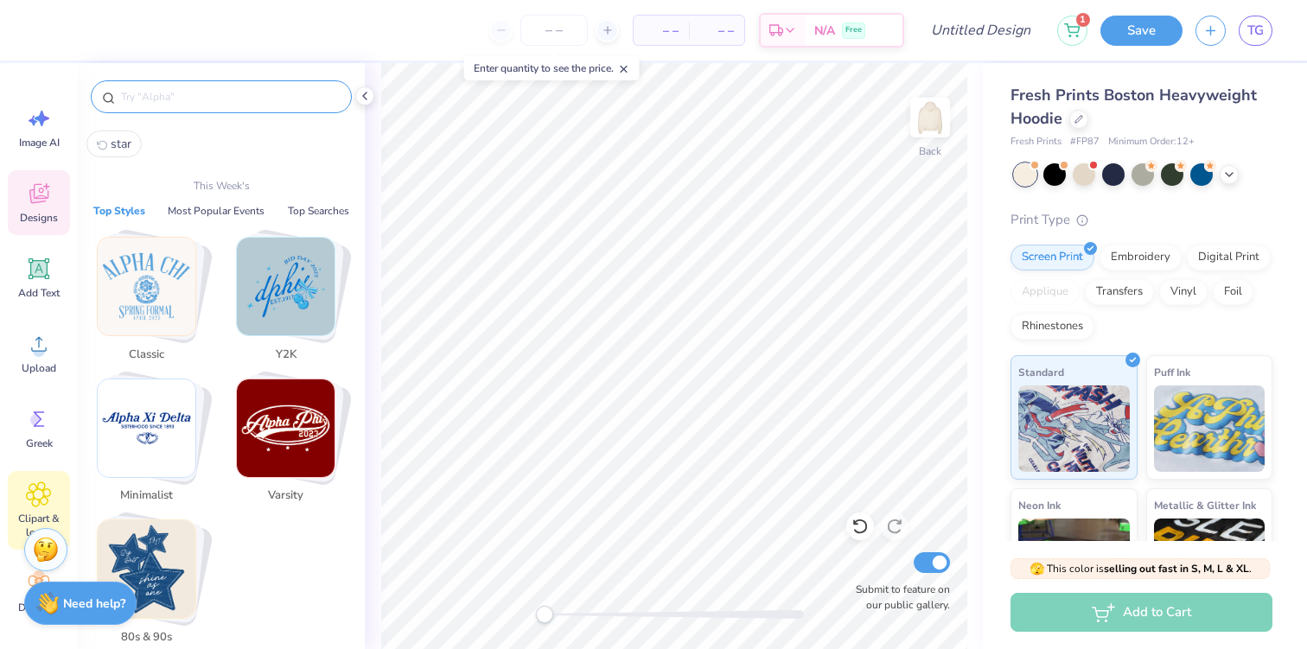
click at [39, 486] on icon at bounding box center [38, 494] width 25 height 26
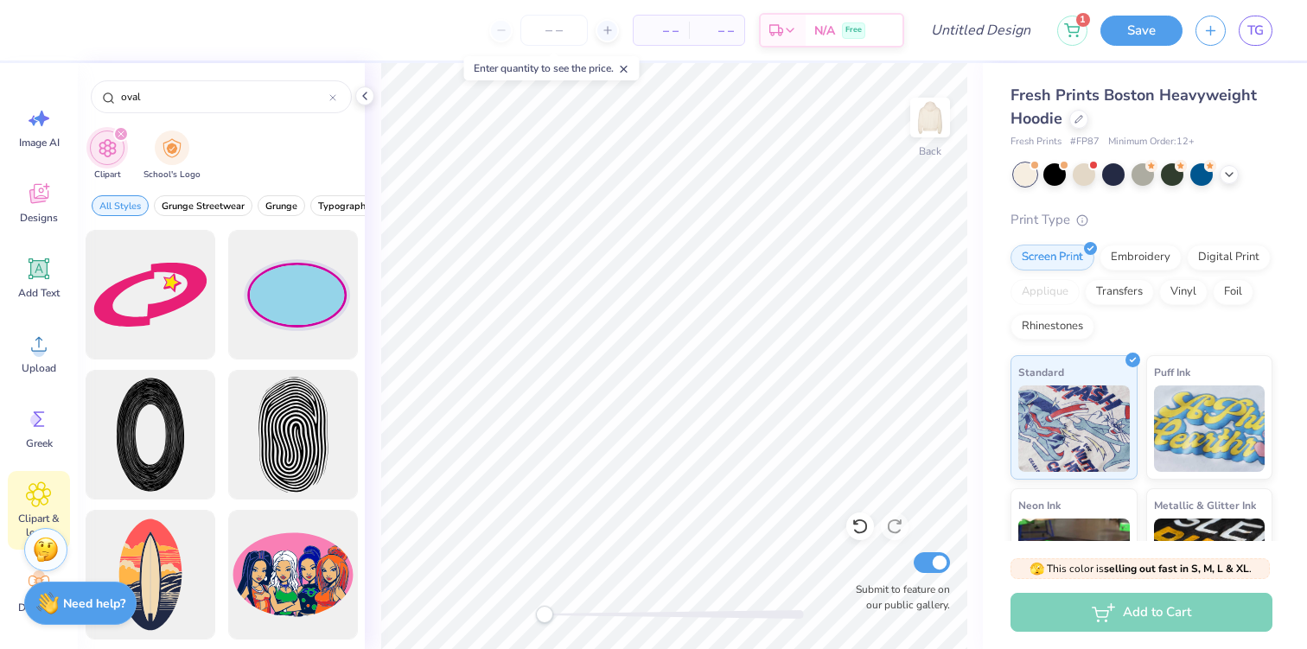
click at [118, 132] on icon "filter for Clipart" at bounding box center [121, 133] width 7 height 7
click at [118, 135] on icon "filter for Clipart" at bounding box center [121, 133] width 7 height 7
click at [116, 125] on div "Clipart School's Logo" at bounding box center [221, 157] width 287 height 65
click at [116, 131] on div "filter for Clipart" at bounding box center [121, 134] width 16 height 16
click at [42, 213] on span "Designs" at bounding box center [39, 218] width 38 height 14
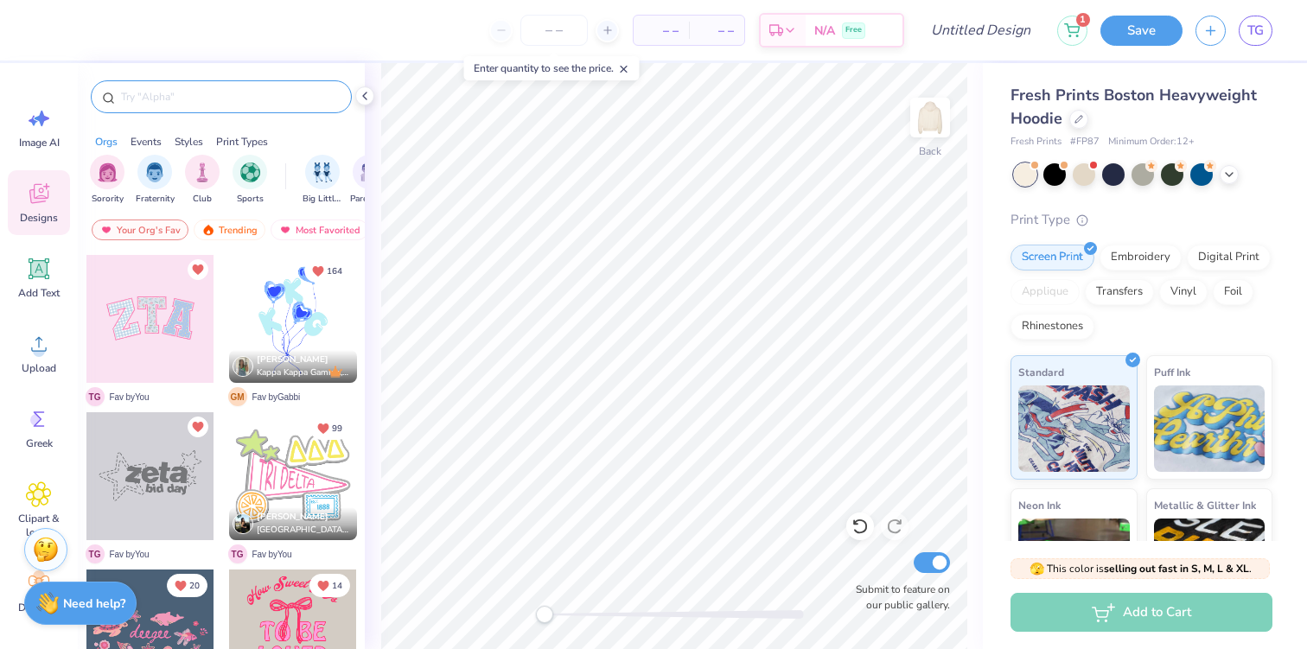
click at [147, 93] on input "text" at bounding box center [229, 96] width 221 height 17
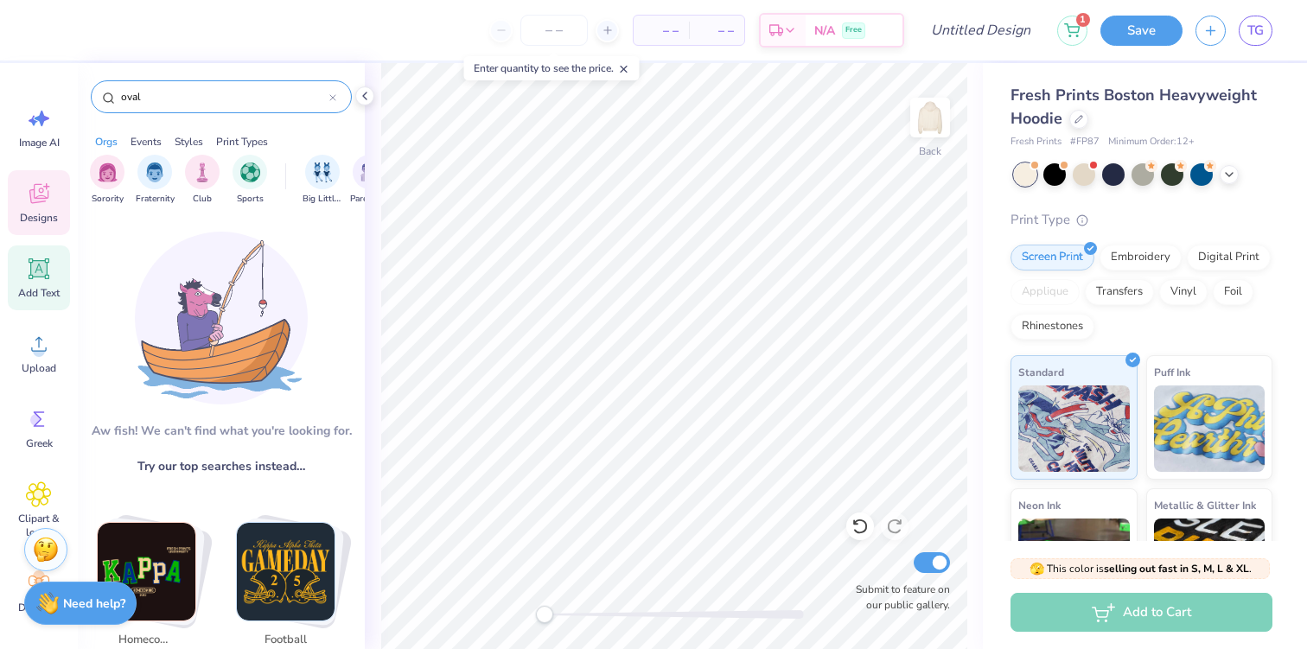
type input "oval"
click at [36, 259] on icon at bounding box center [39, 269] width 26 height 26
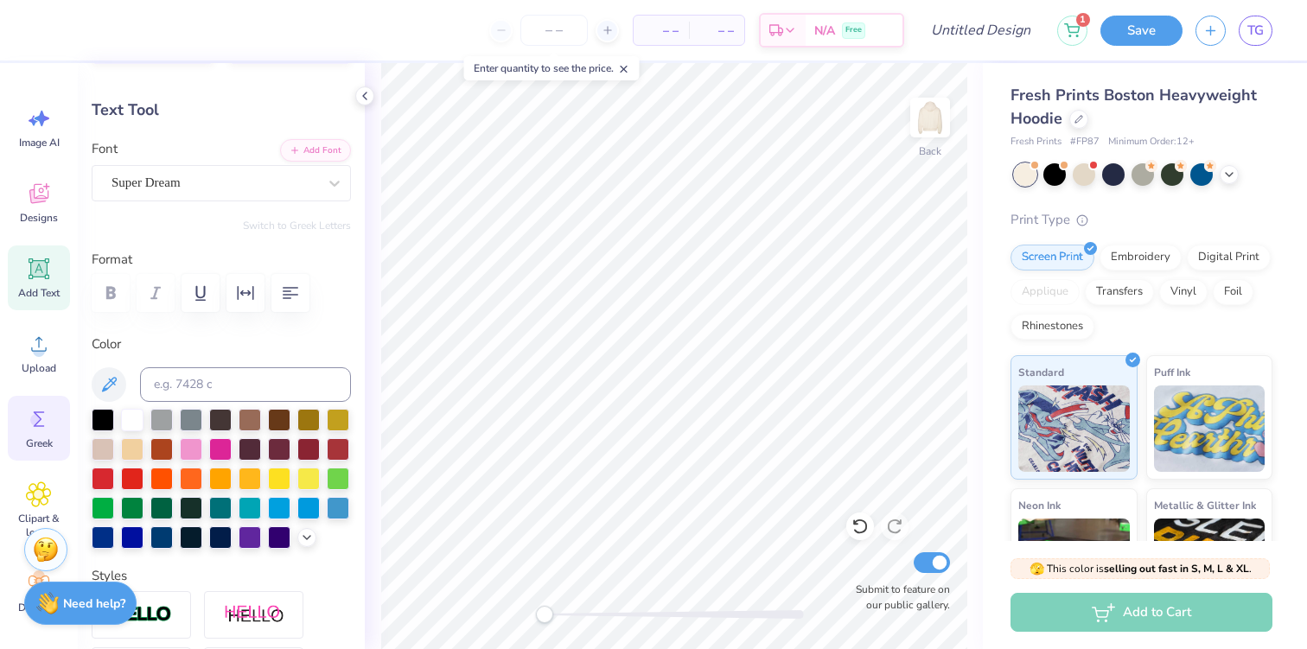
scroll to position [108, 0]
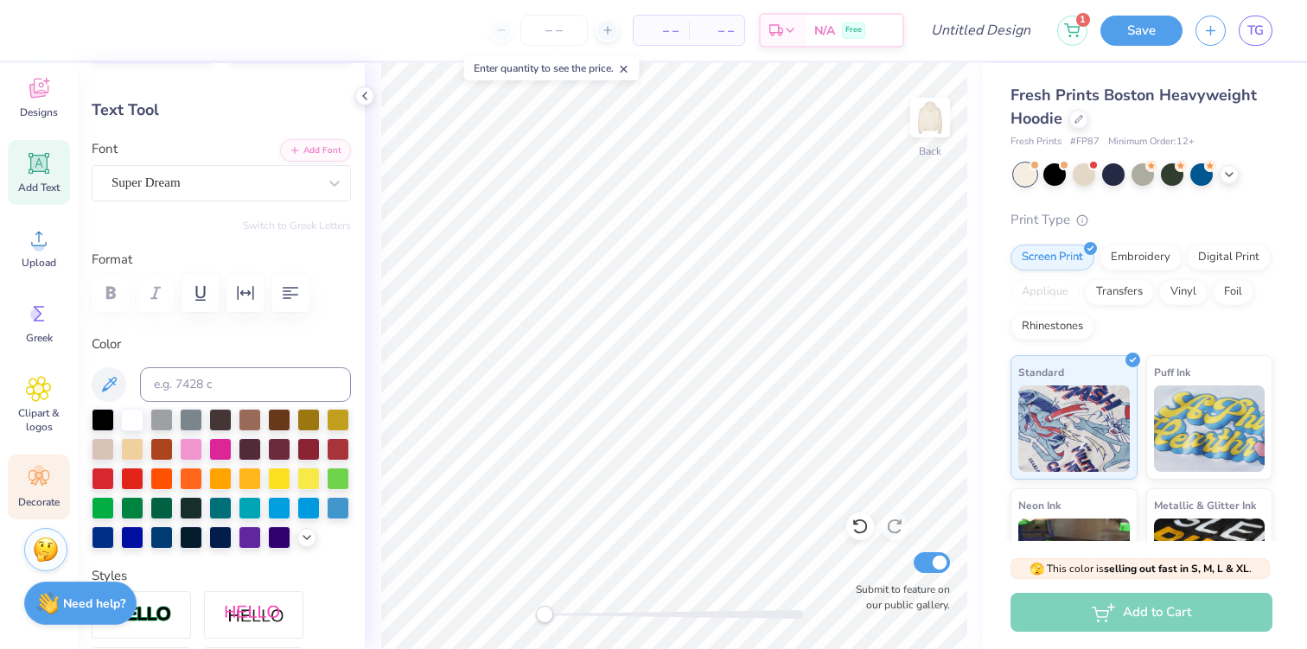
click at [20, 514] on div "Decorate" at bounding box center [39, 487] width 62 height 65
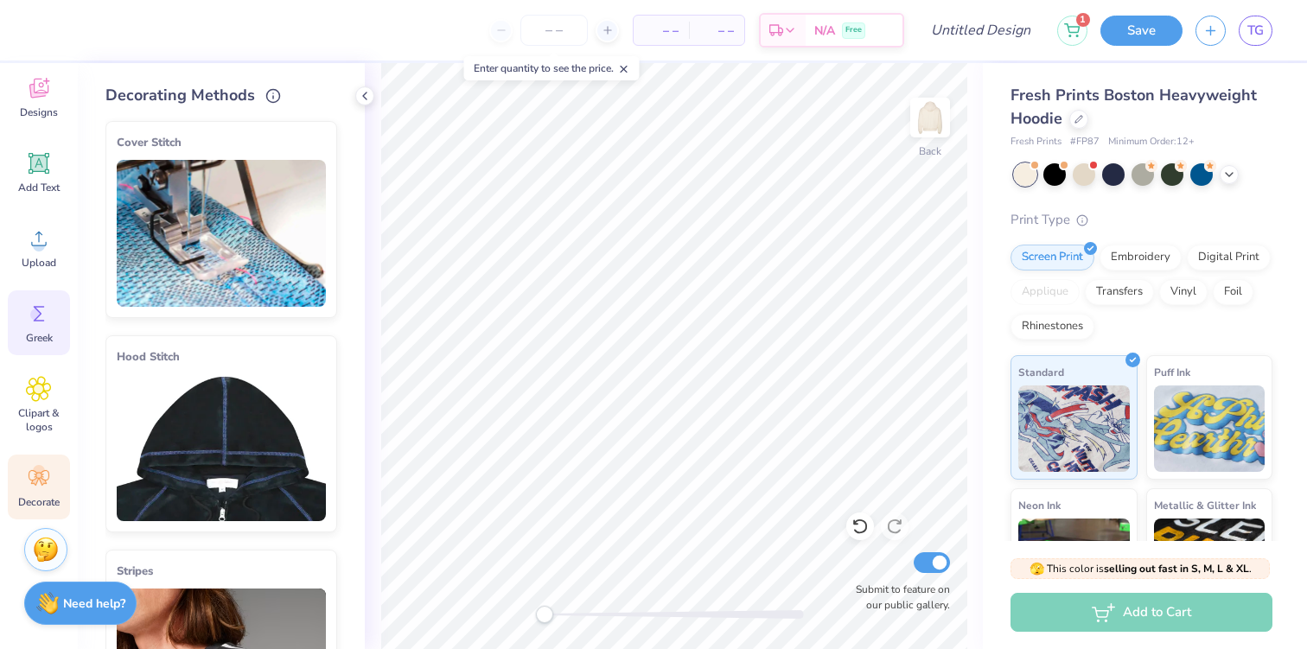
click at [46, 305] on icon at bounding box center [39, 314] width 26 height 26
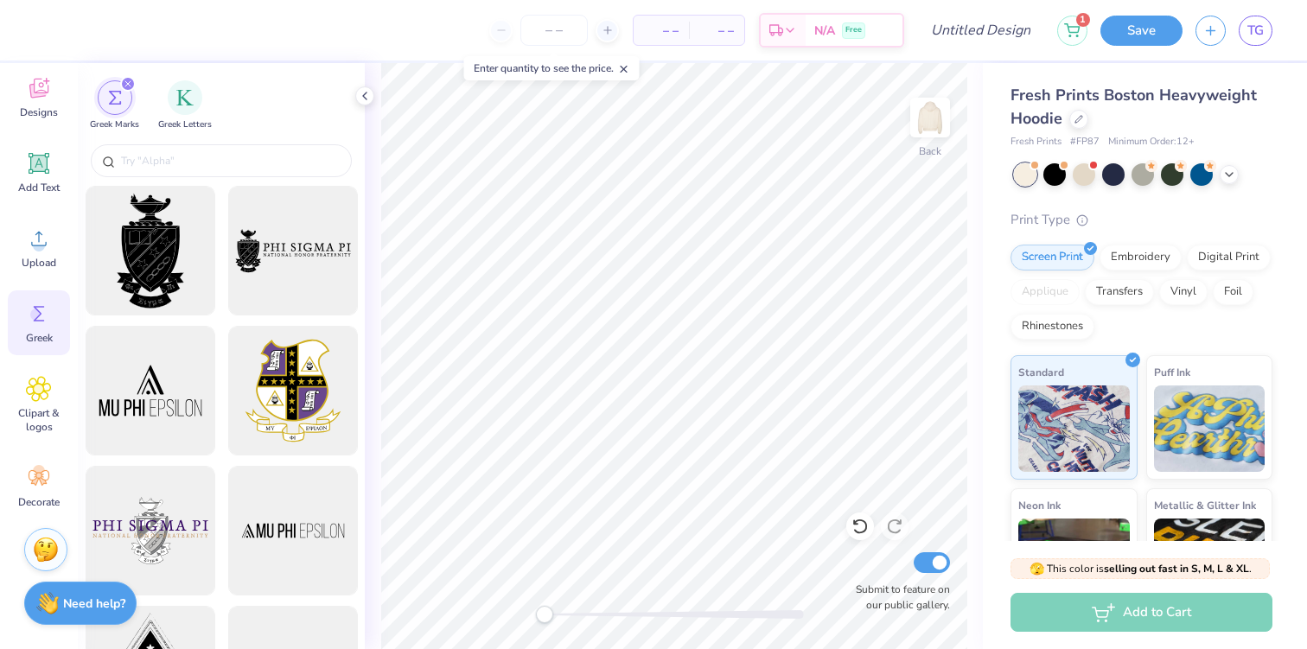
click at [125, 86] on icon "filter for Greek Marks" at bounding box center [127, 83] width 5 height 5
click at [132, 153] on input "text" at bounding box center [229, 160] width 221 height 17
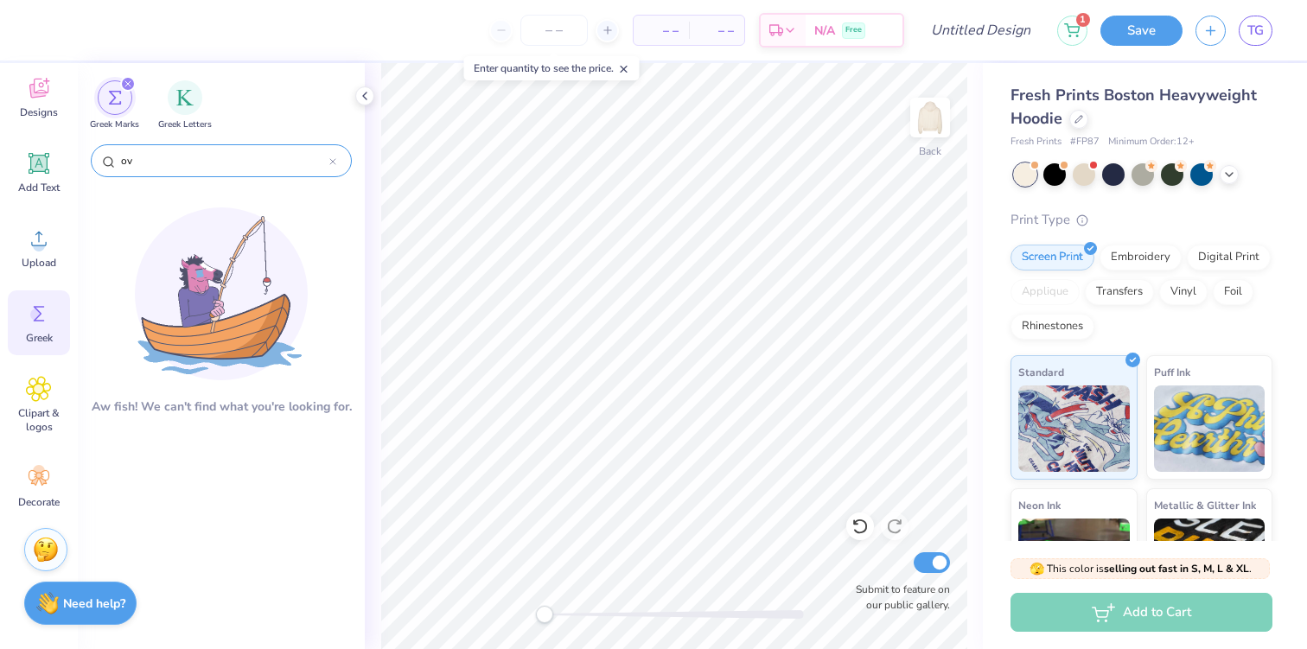
type input "o"
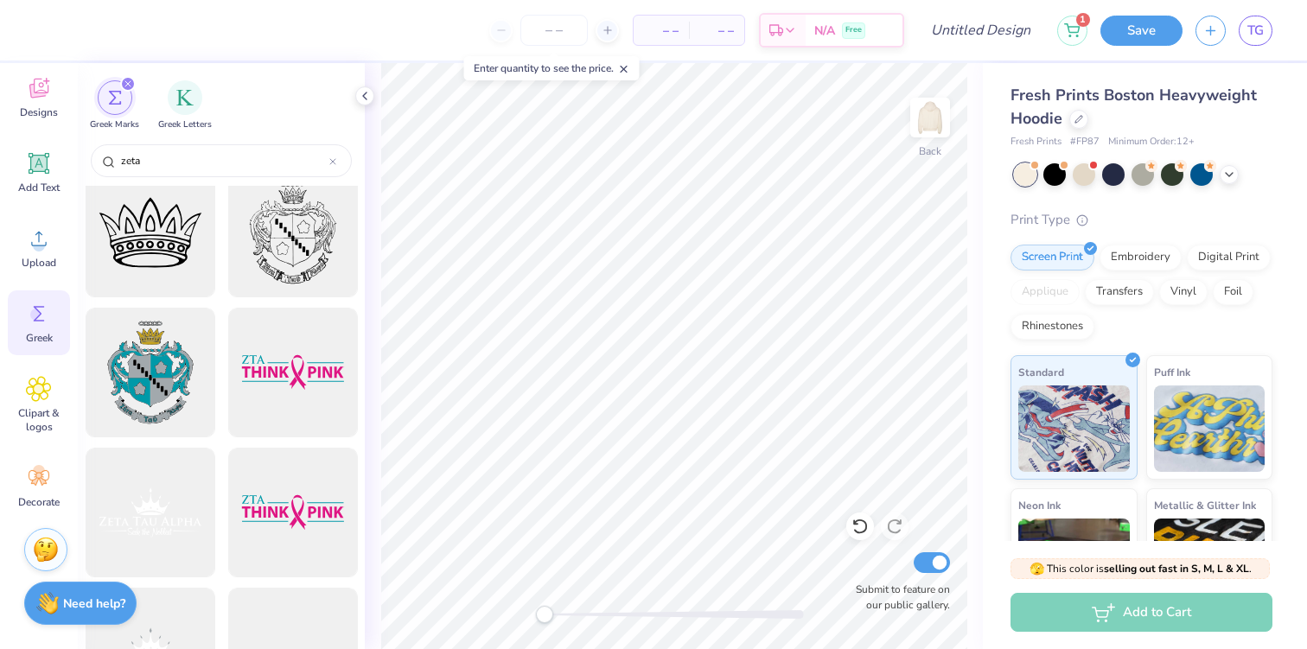
scroll to position [0, 0]
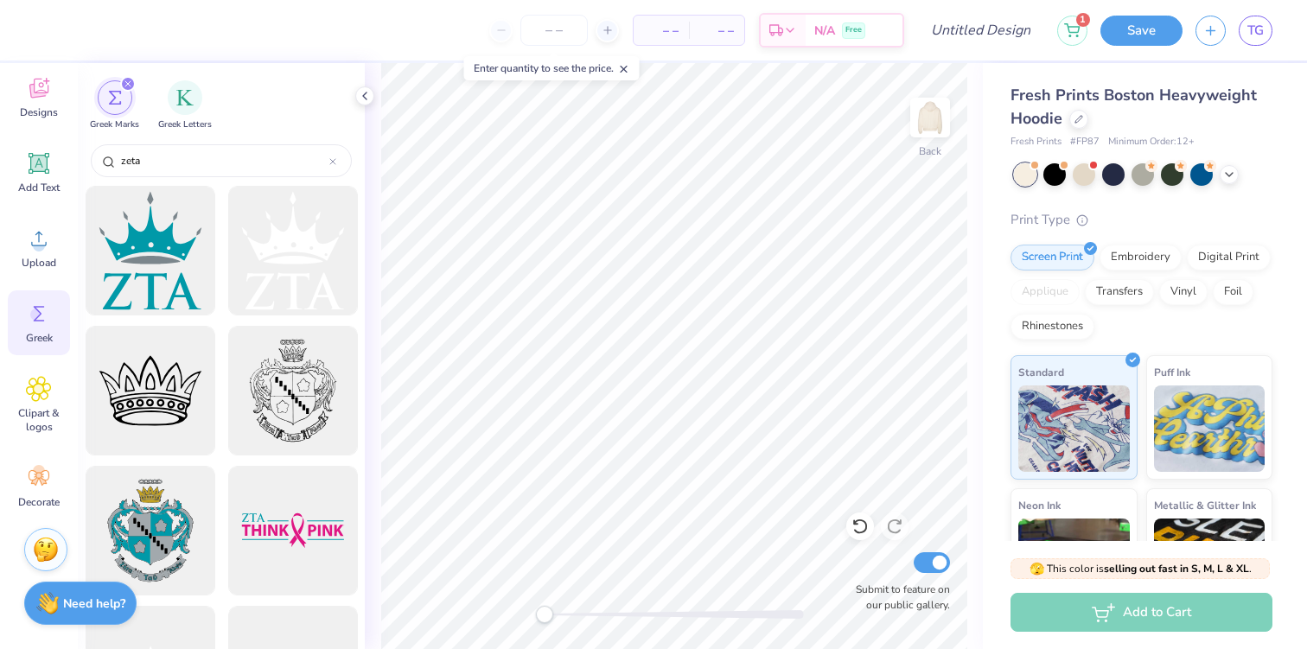
type input "zeta"
type textarea "TET"
click at [358, 96] on icon at bounding box center [365, 96] width 14 height 14
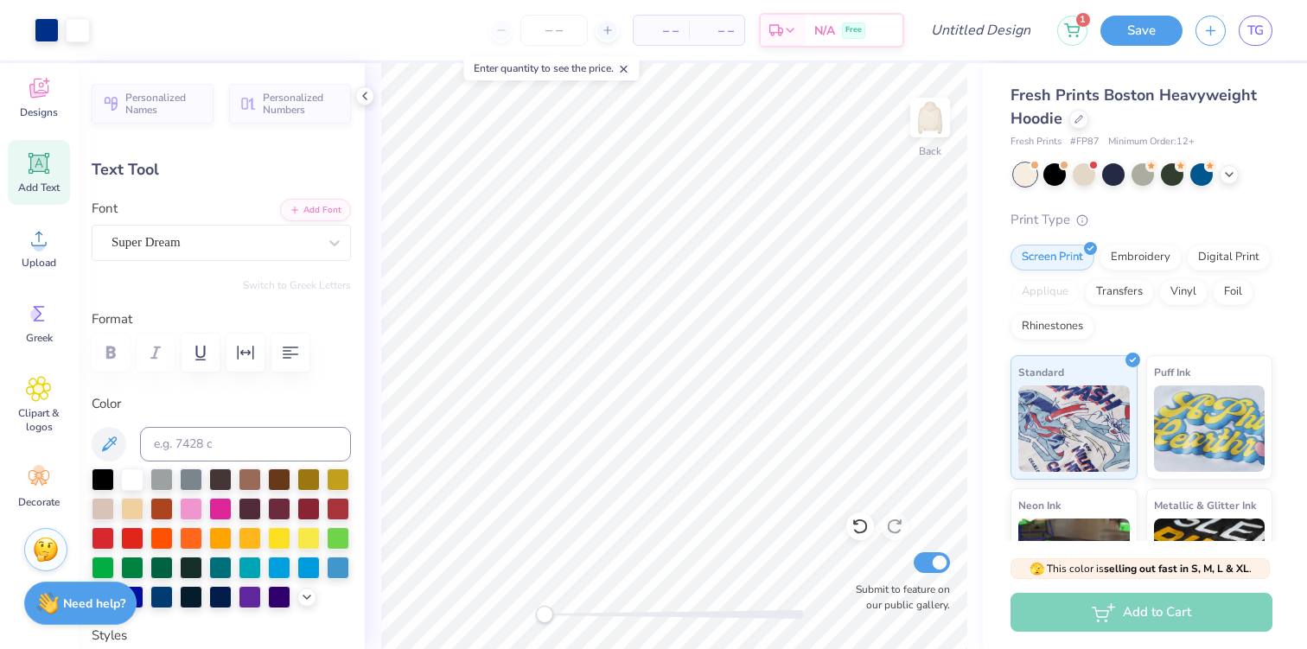
type input "7.05"
click at [48, 98] on icon at bounding box center [39, 88] width 26 height 26
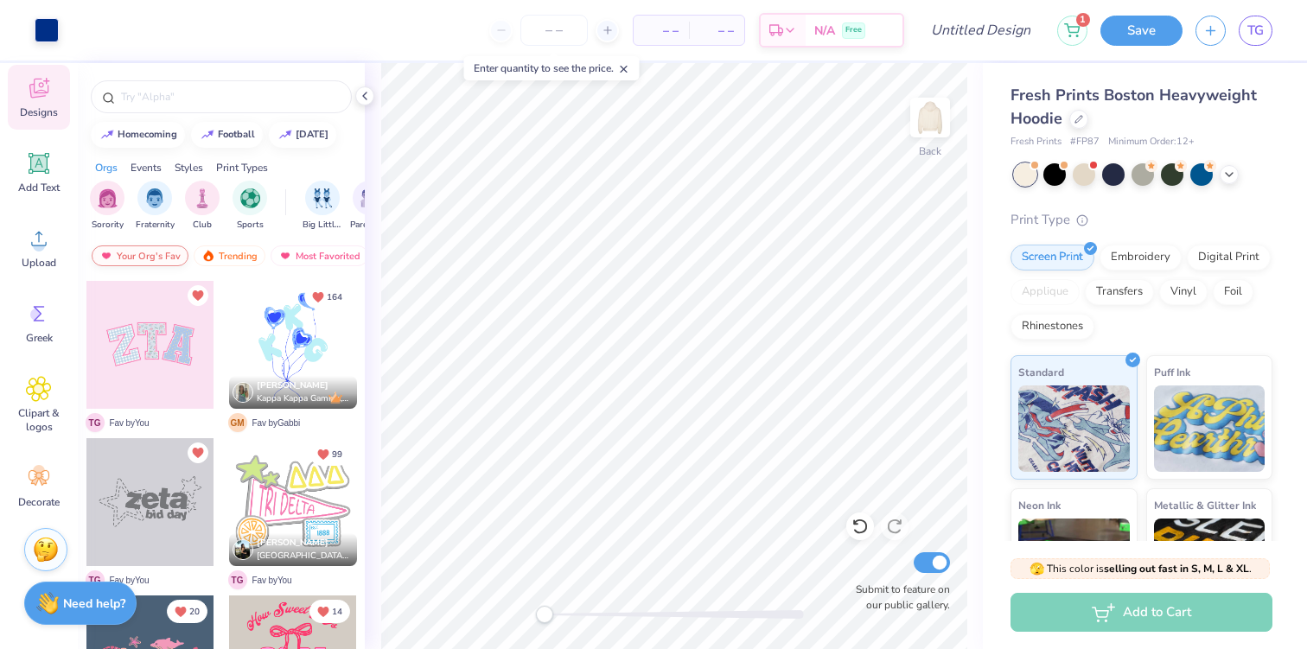
click at [157, 251] on div "Your Org's Fav" at bounding box center [140, 255] width 97 height 21
click at [233, 255] on div "Trending" at bounding box center [230, 255] width 72 height 21
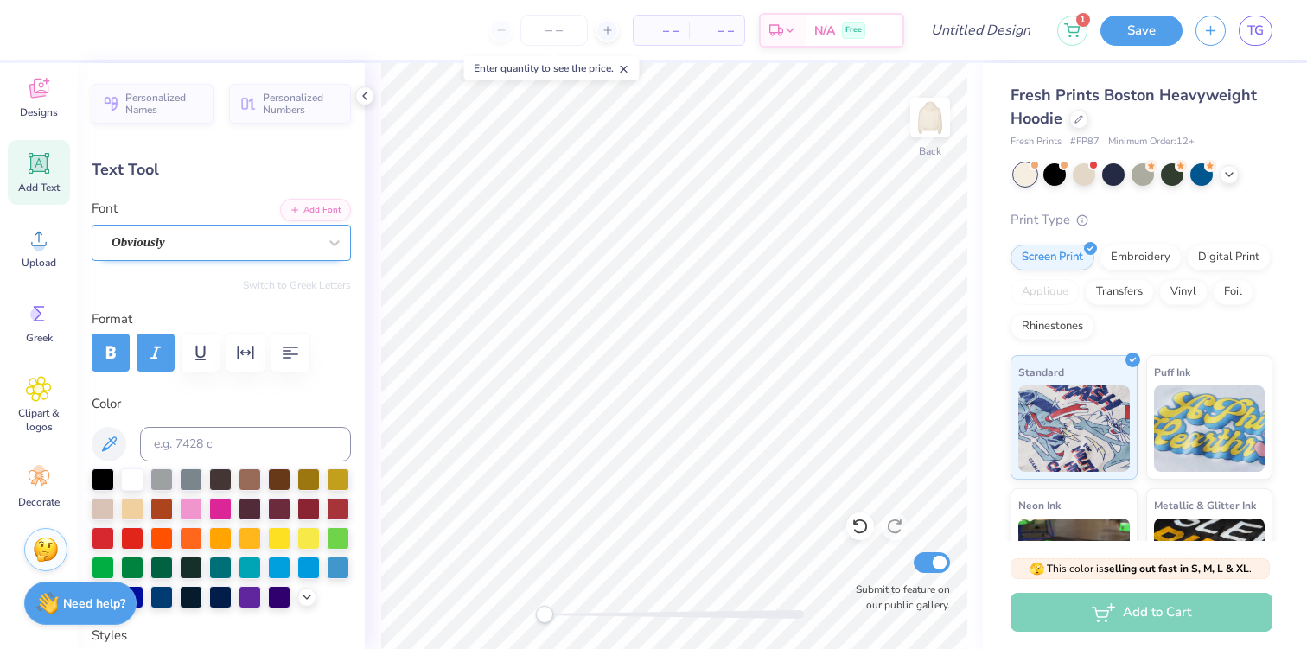
click at [274, 247] on div "Obviously" at bounding box center [214, 242] width 209 height 27
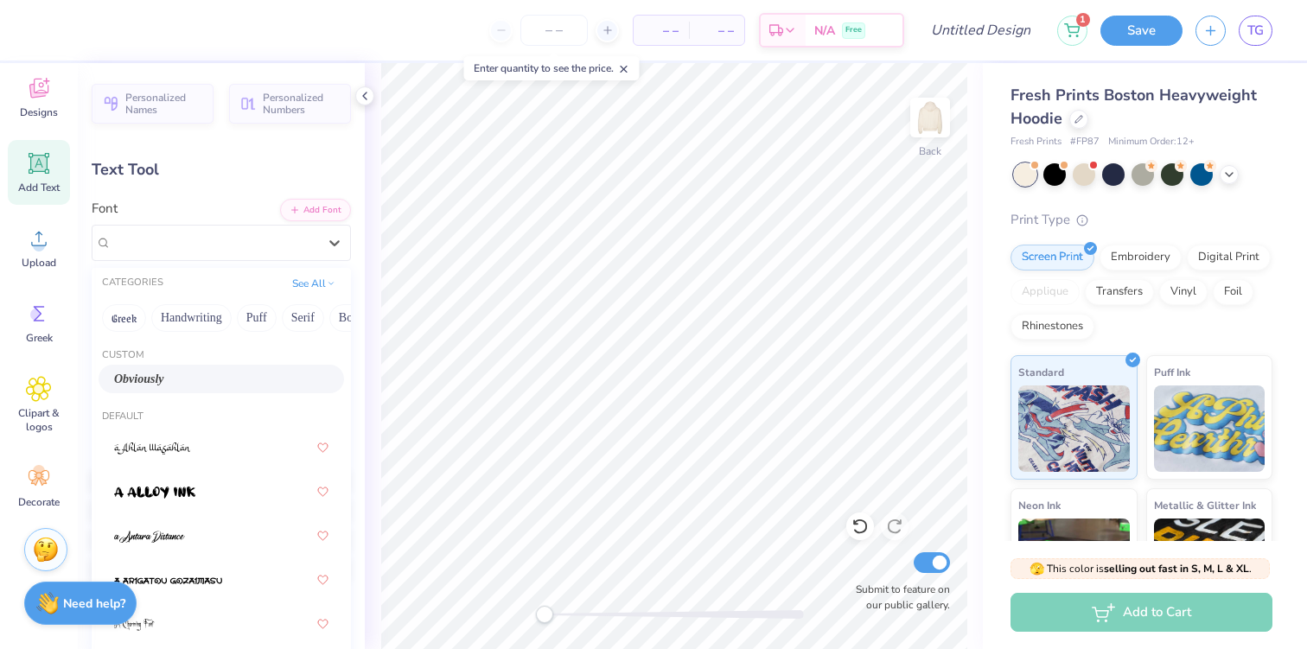
click at [219, 383] on div "Obviously" at bounding box center [221, 379] width 214 height 18
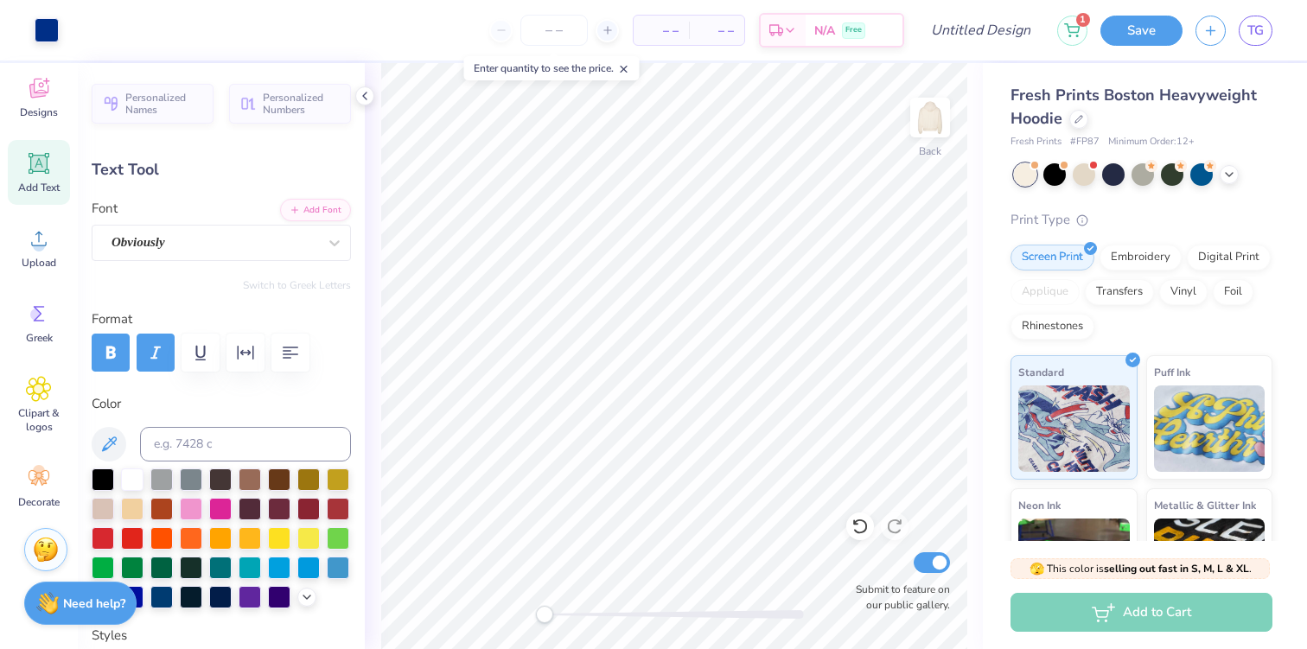
type input "5.47"
type input "0.91"
type input "3.94"
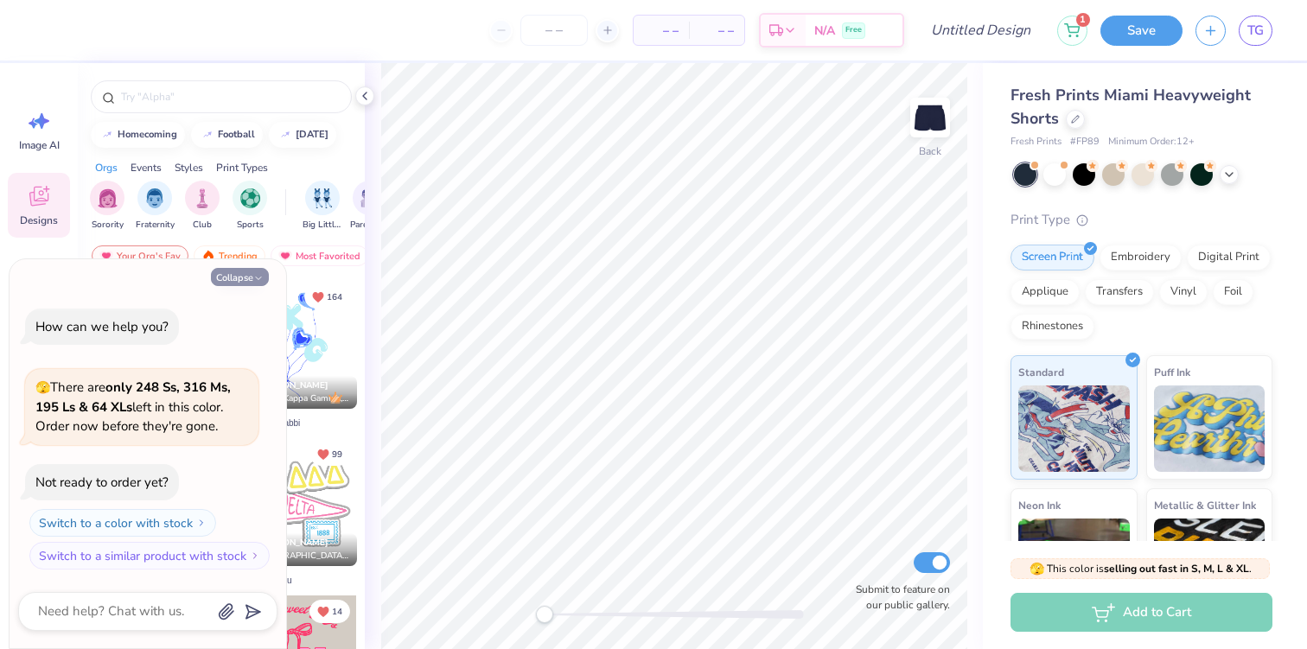
click at [253, 272] on button "Collapse" at bounding box center [240, 277] width 58 height 18
type textarea "x"
